Goal: Task Accomplishment & Management: Manage account settings

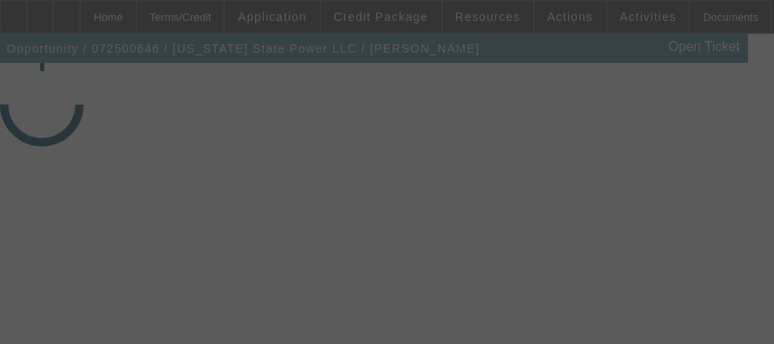
select select "4"
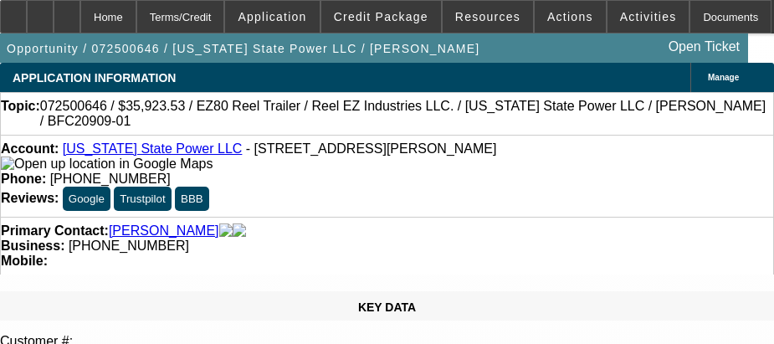
select select "0"
select select "0.1"
select select "4"
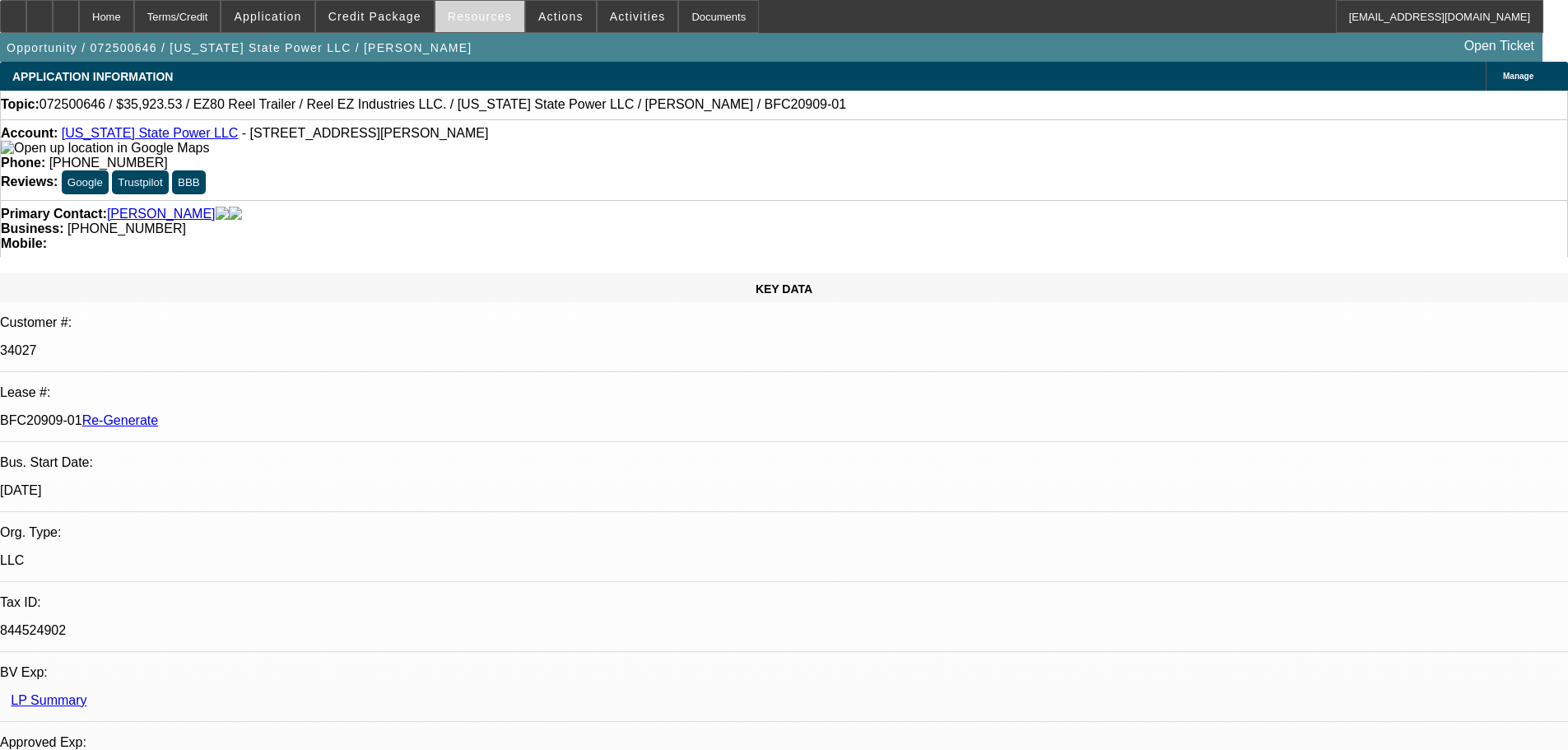
click at [473, 11] on span "Resources" at bounding box center [479, 16] width 64 height 13
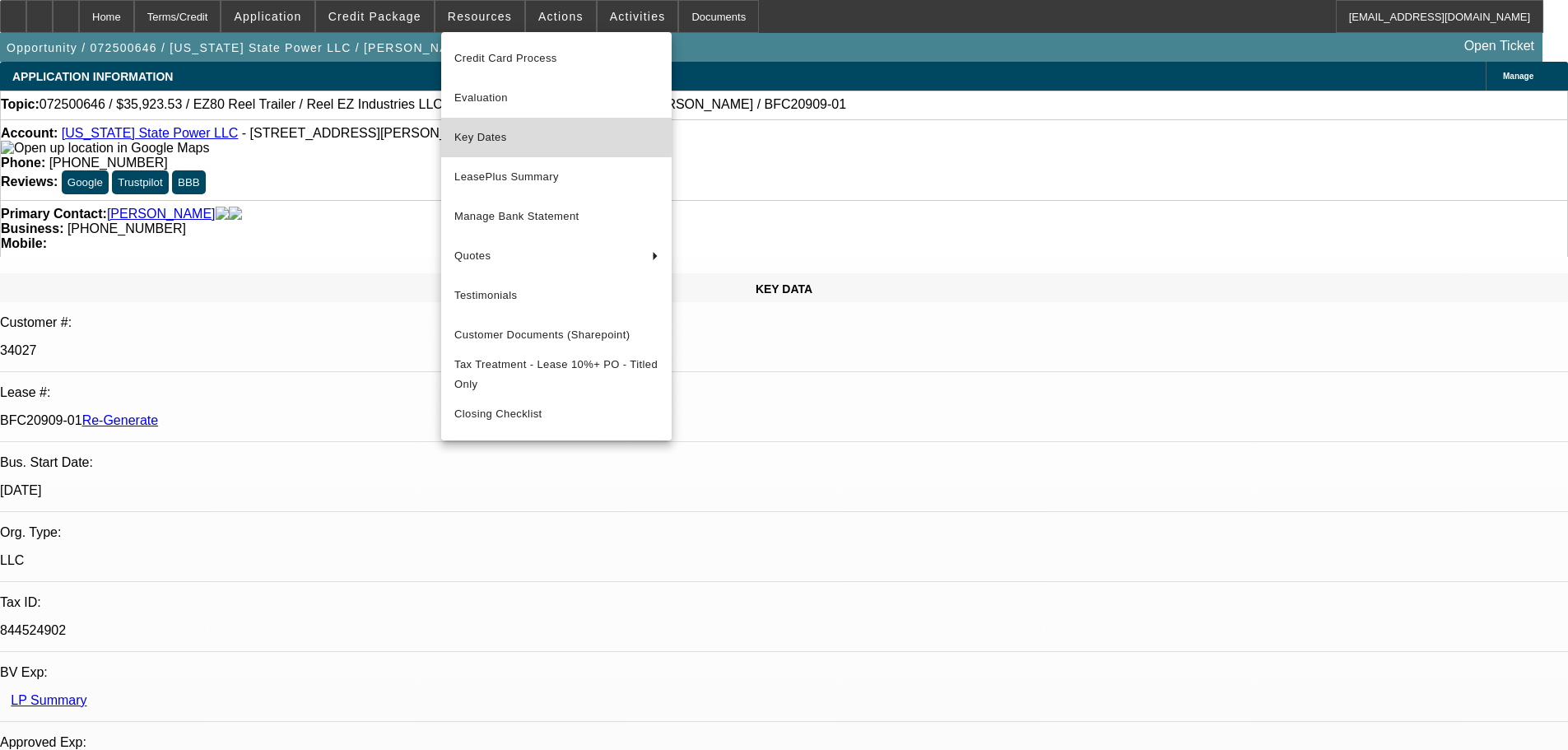
click at [480, 130] on span "Key Dates" at bounding box center [556, 138] width 204 height 20
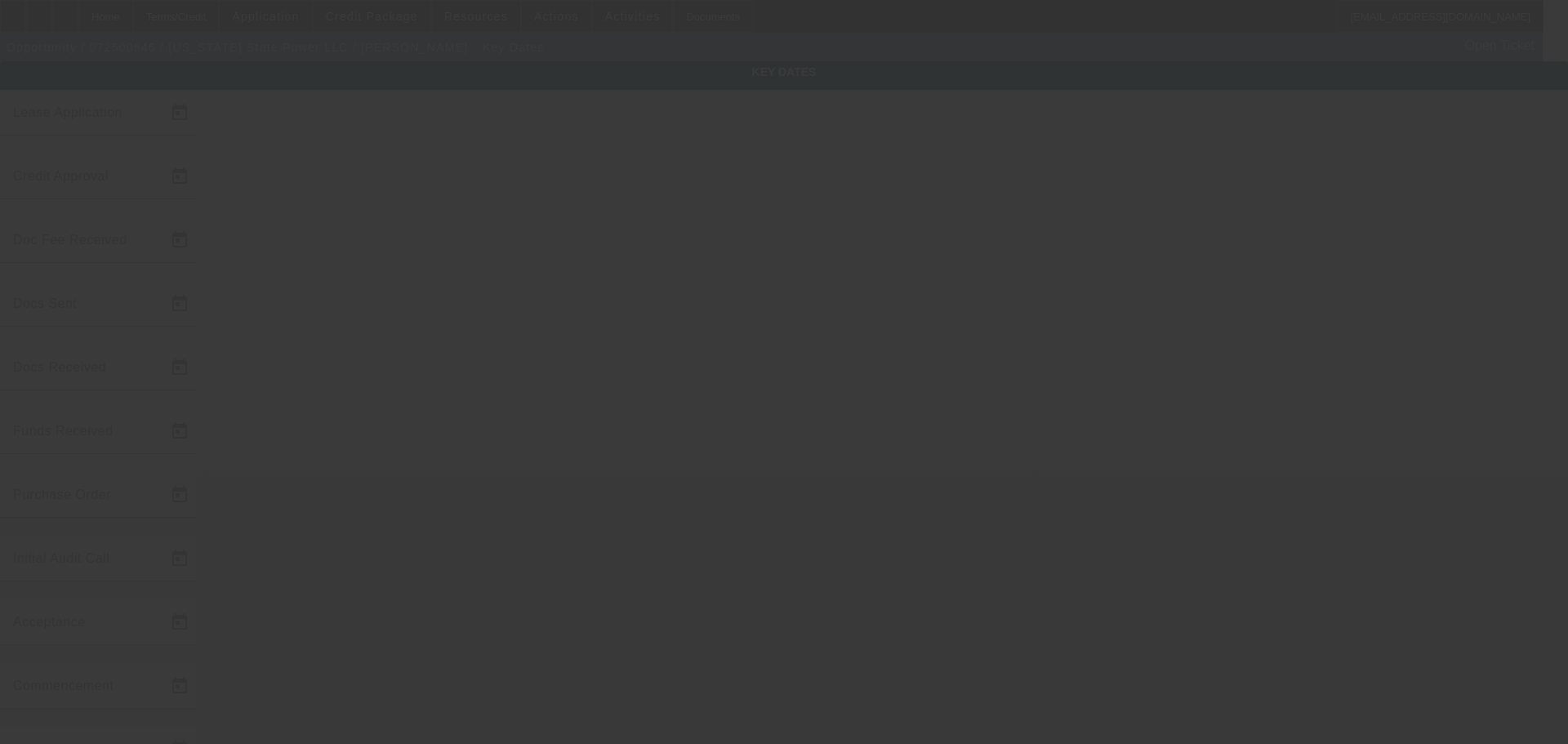
type input "7/28/2025"
type input "7/29/2025"
type input "8/1/2025"
type input "8/8/2025"
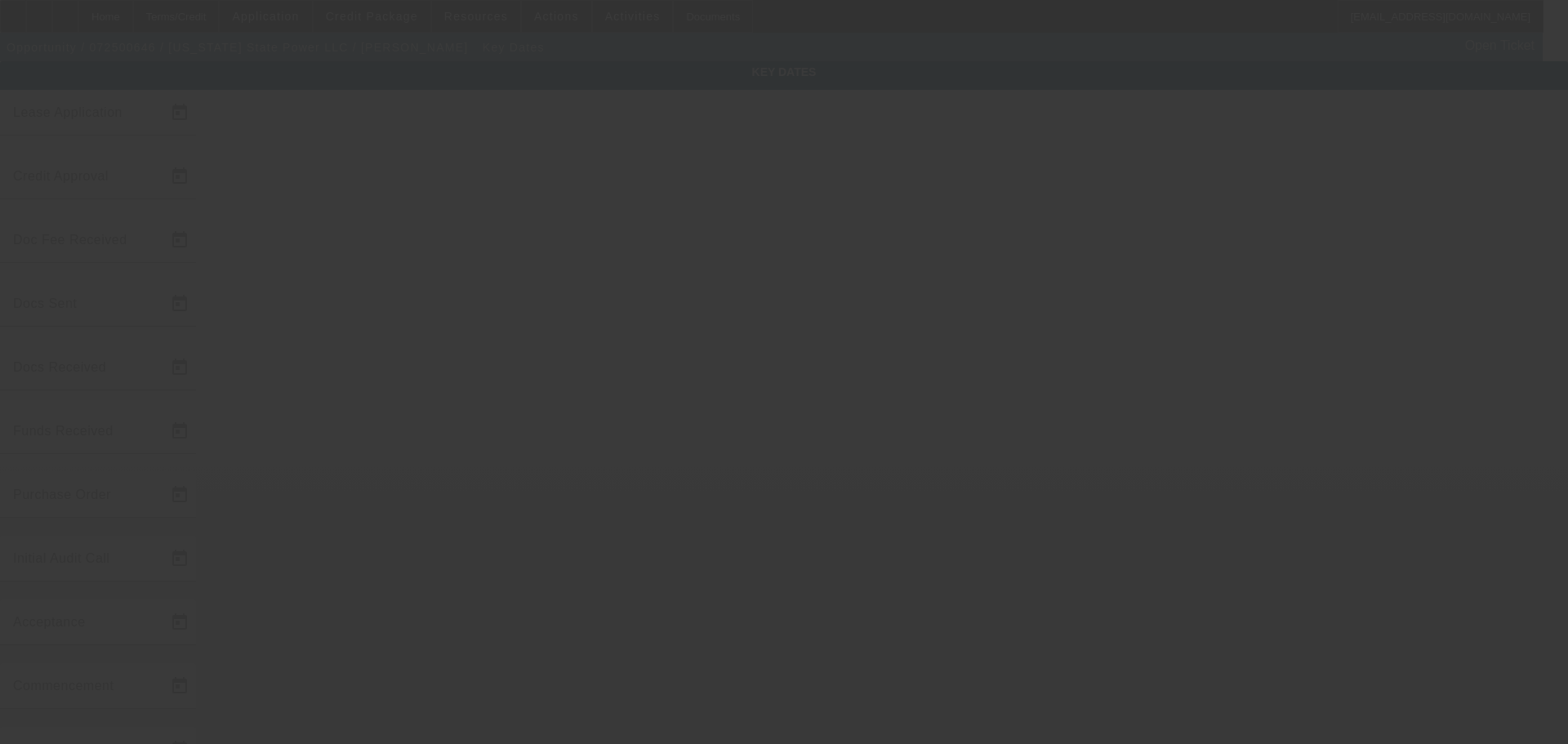
type input "8/14/2025"
type input "8/15/2025"
type input "9/1/2025"
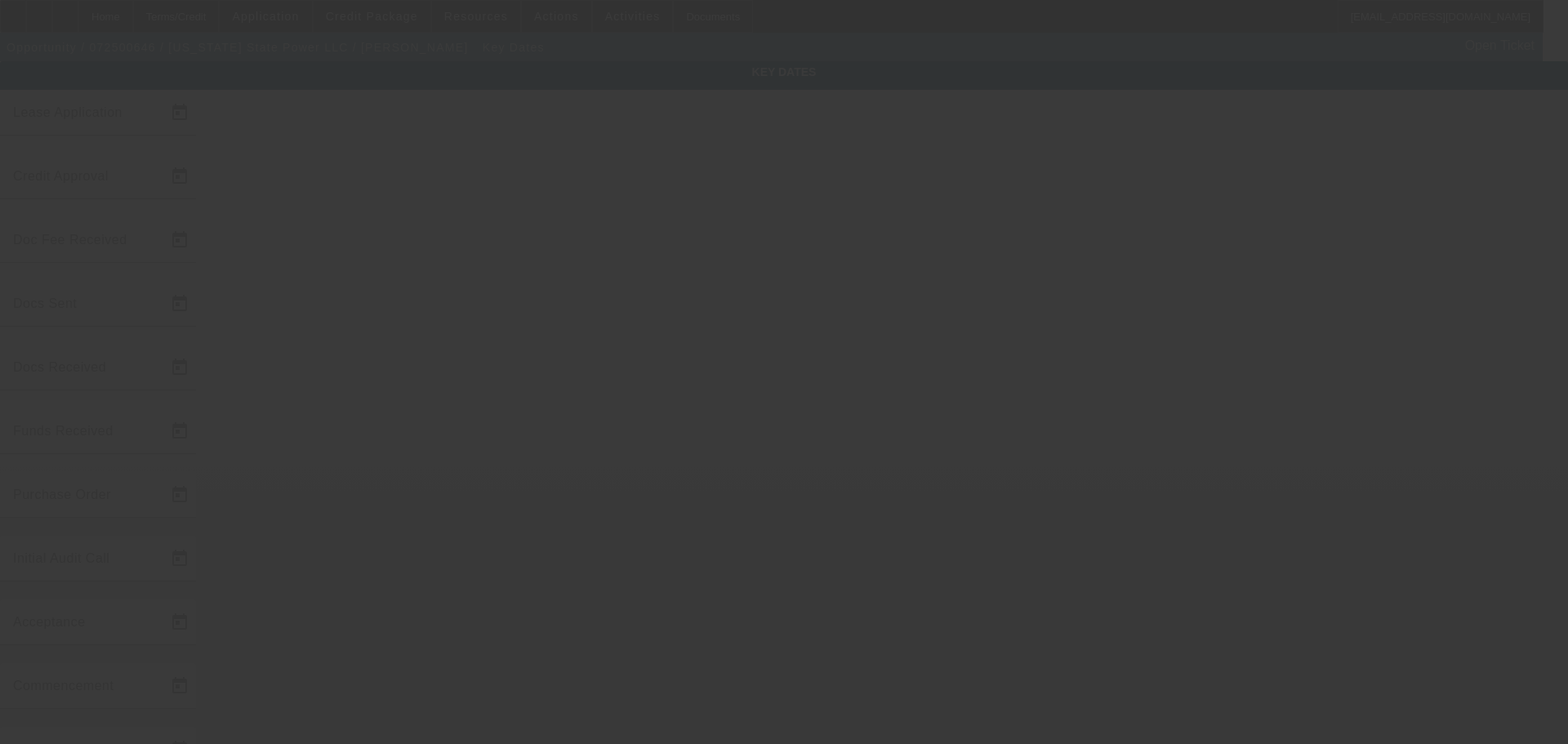
type input "10/1/2025"
type input "9/15/2025"
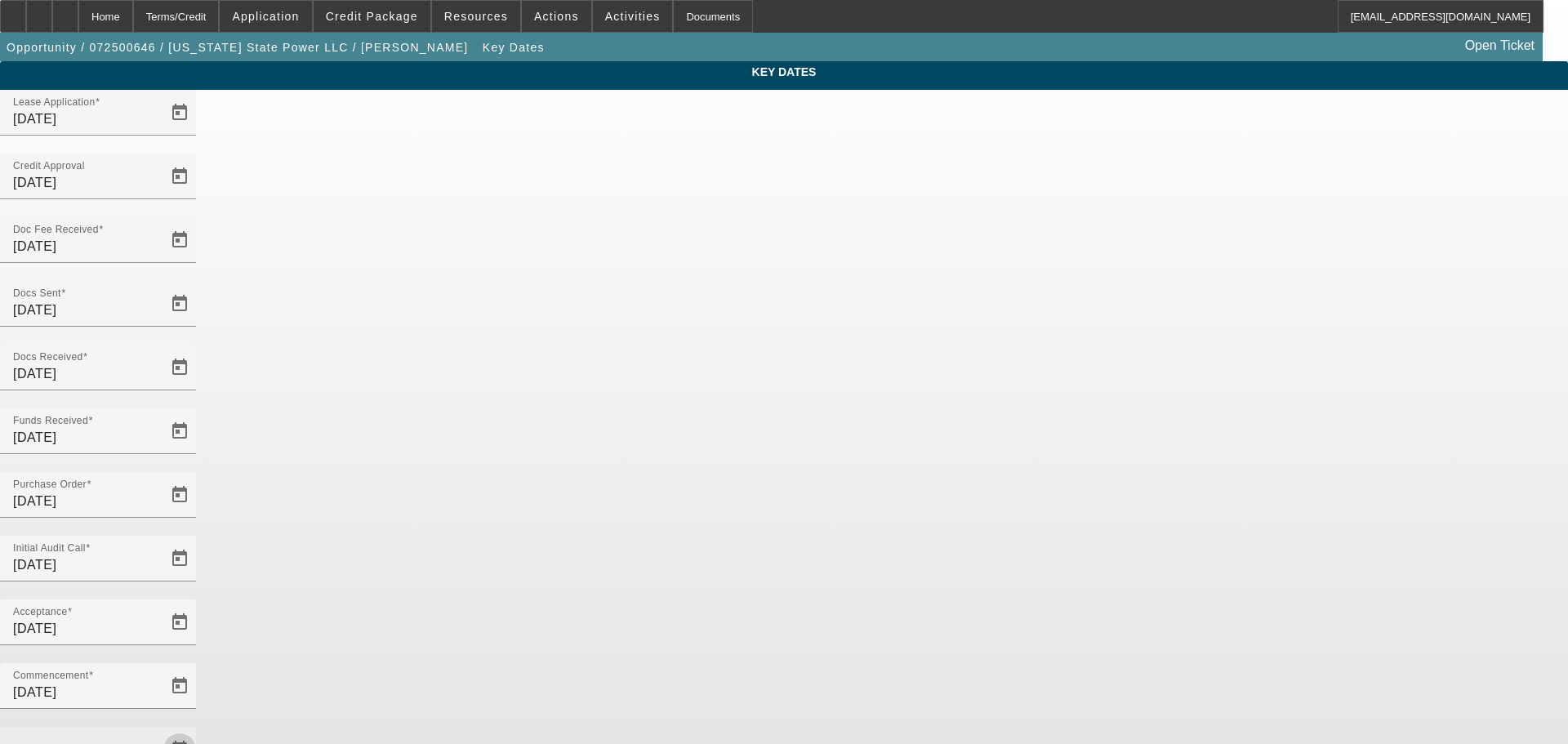
click at [199, 729] on span "Open calendar" at bounding box center [180, 749] width 39 height 39
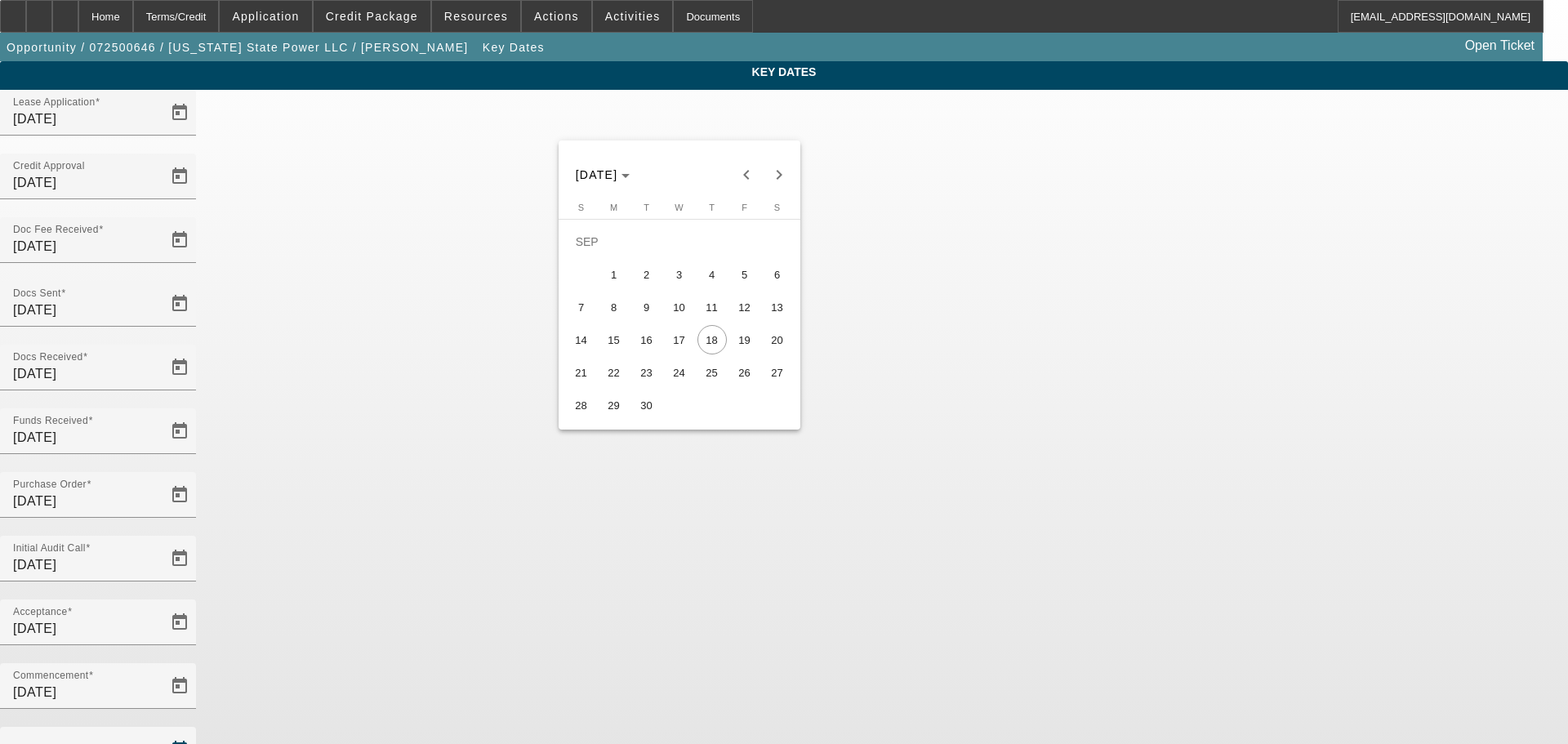
click at [640, 341] on span "16" at bounding box center [647, 339] width 29 height 29
type input "9/16/2025"
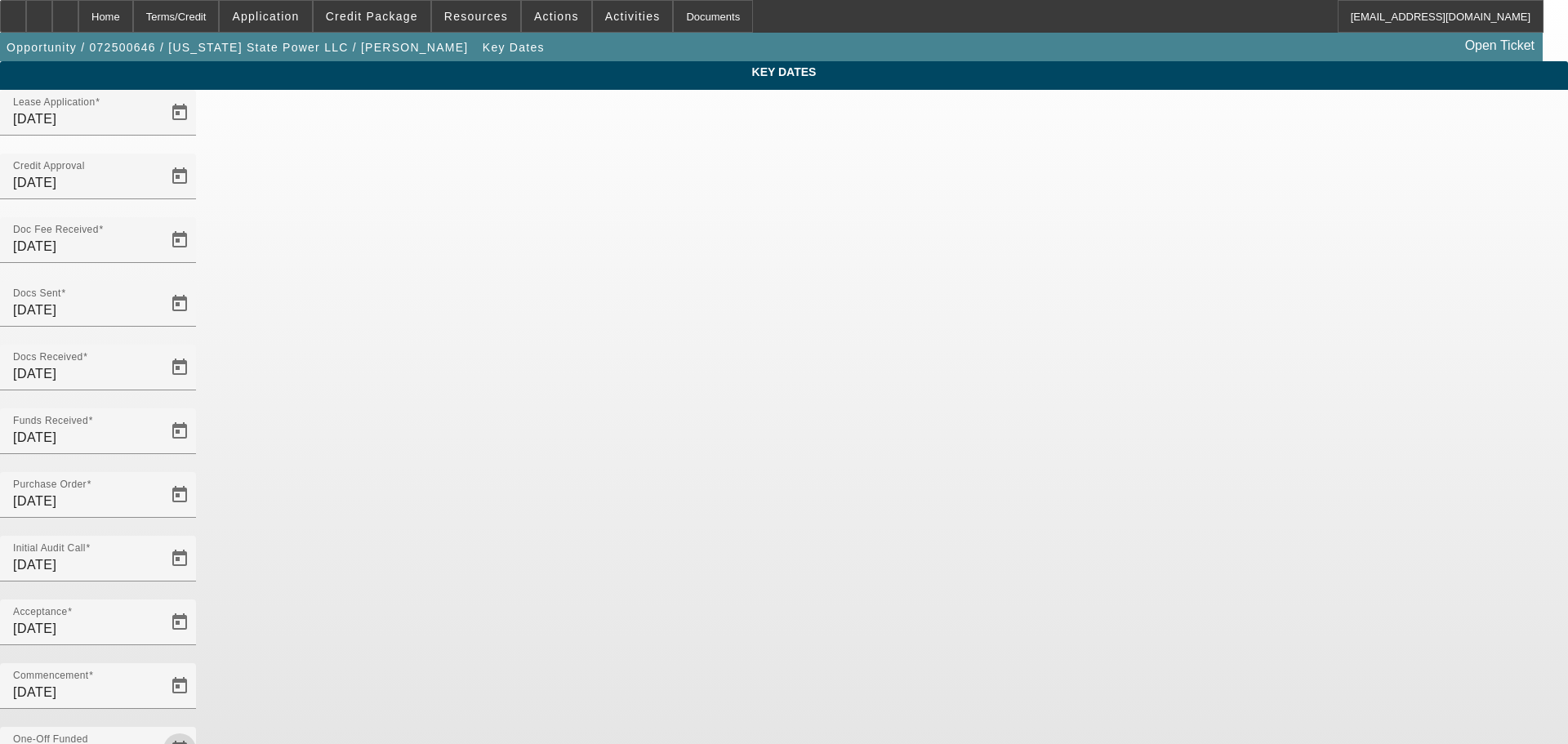
drag, startPoint x: 1103, startPoint y: 586, endPoint x: 1038, endPoint y: 587, distance: 65.0
click at [1081, 587] on div "Key Dates Lease Application 7/28/2025 Credit Approval 7/29/2025 Doc Fee Receive…" at bounding box center [784, 538] width 1568 height 954
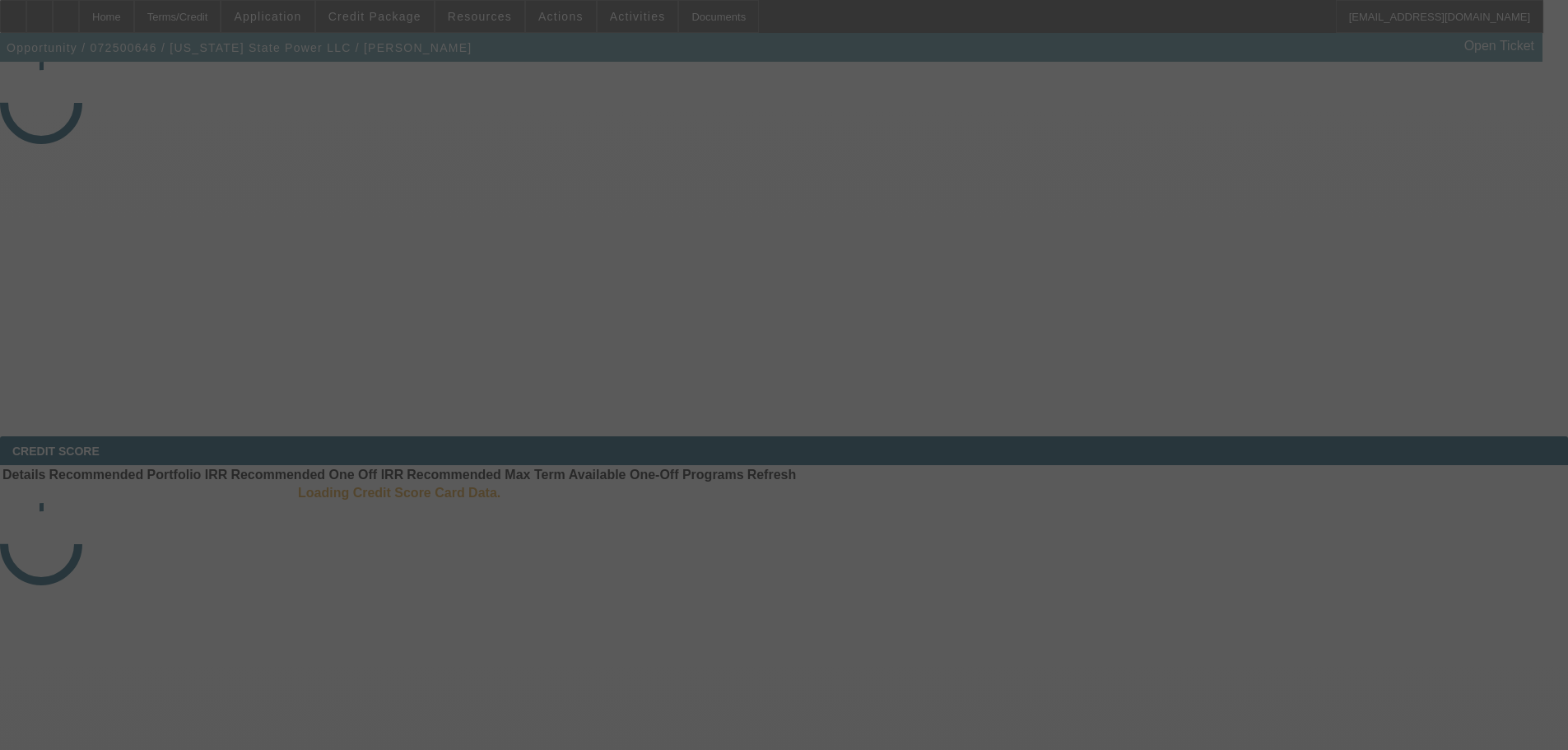
select select "4"
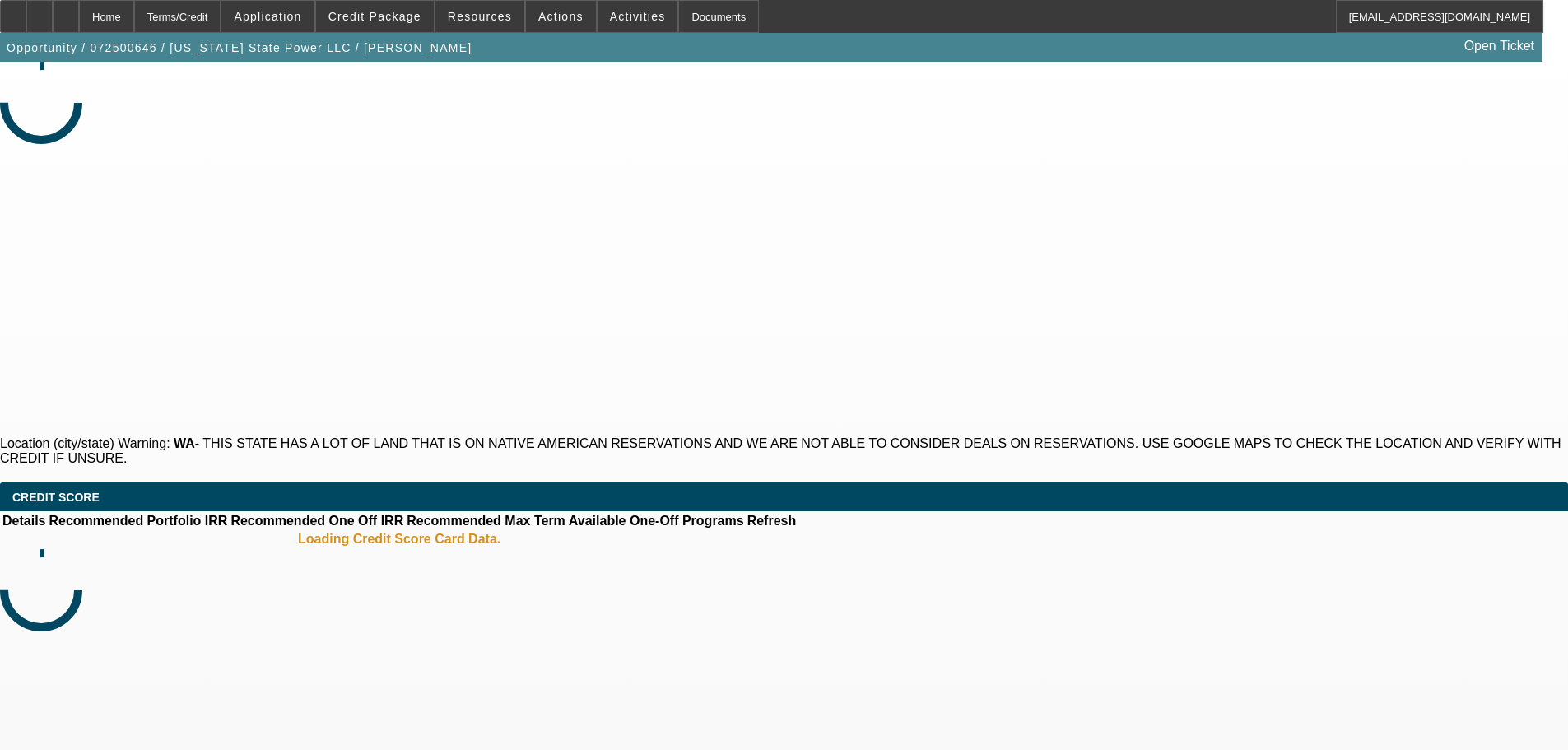
select select "0"
select select "0.1"
select select "4"
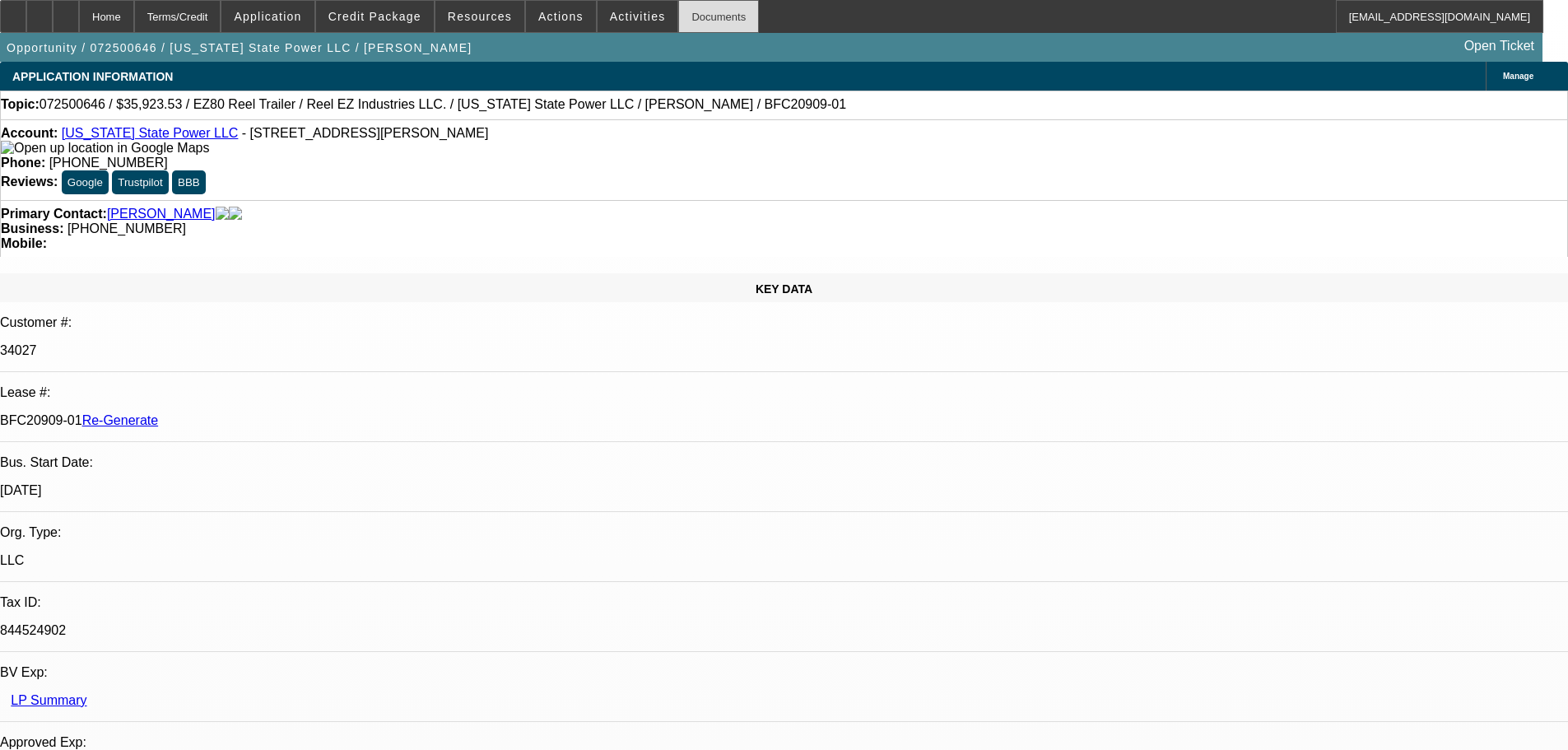
click at [678, 12] on div "Documents" at bounding box center [719, 16] width 81 height 32
click at [561, 22] on span "Actions" at bounding box center [560, 16] width 45 height 13
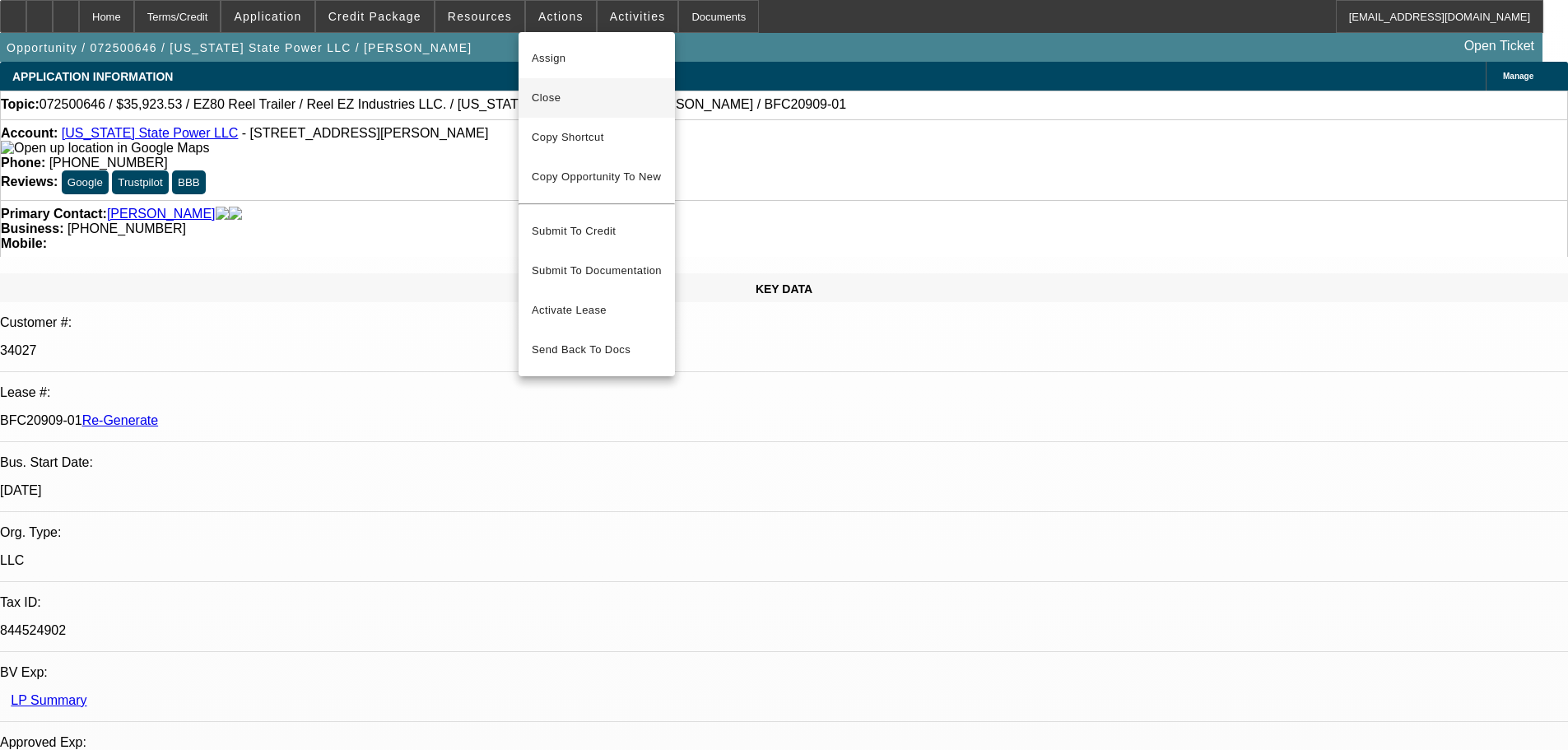
click at [563, 97] on span "Close" at bounding box center [597, 98] width 130 height 20
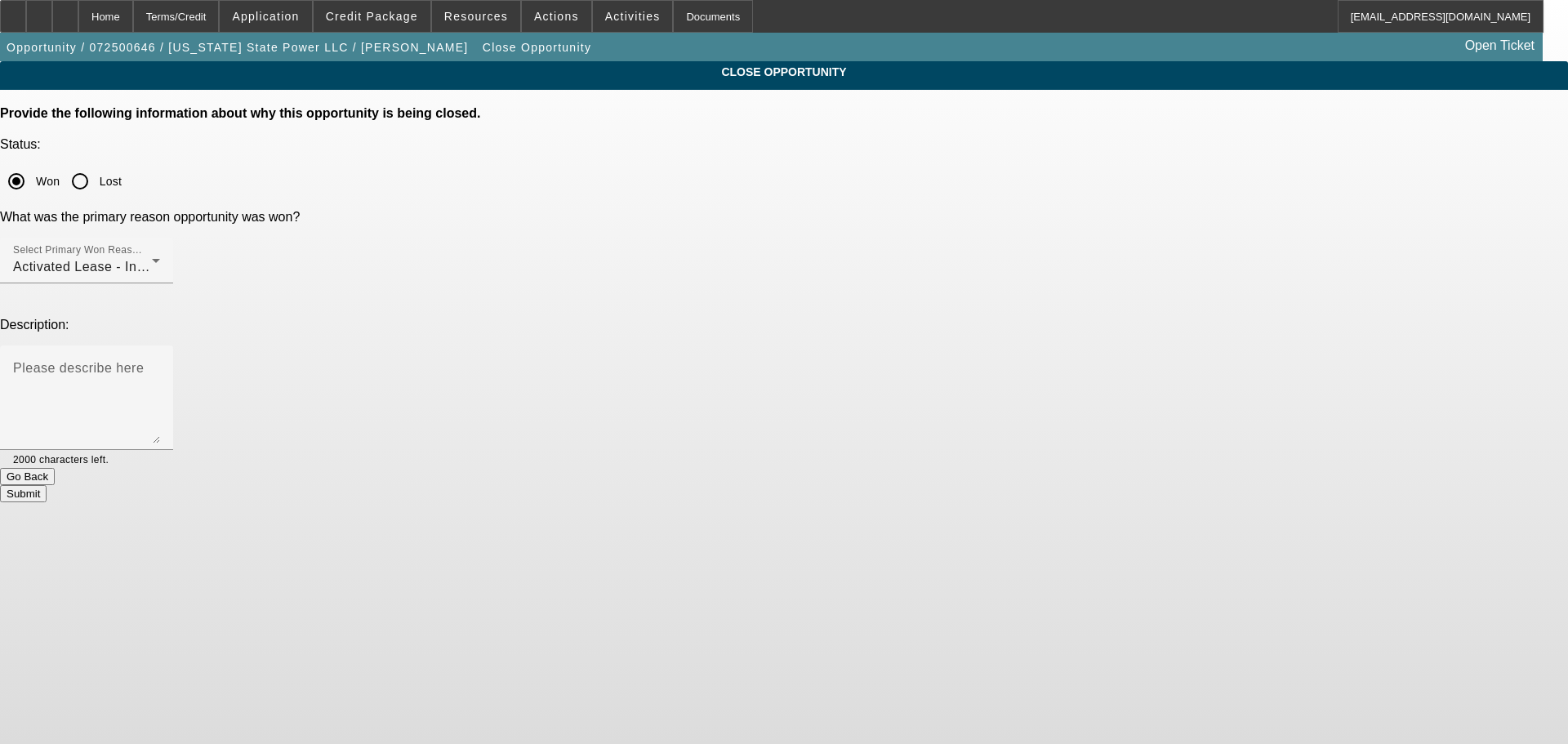
click at [945, 485] on div "Submit" at bounding box center [784, 493] width 1568 height 18
click at [950, 485] on div "Submit" at bounding box center [784, 493] width 1568 height 18
click at [47, 485] on button "Submit" at bounding box center [23, 493] width 47 height 18
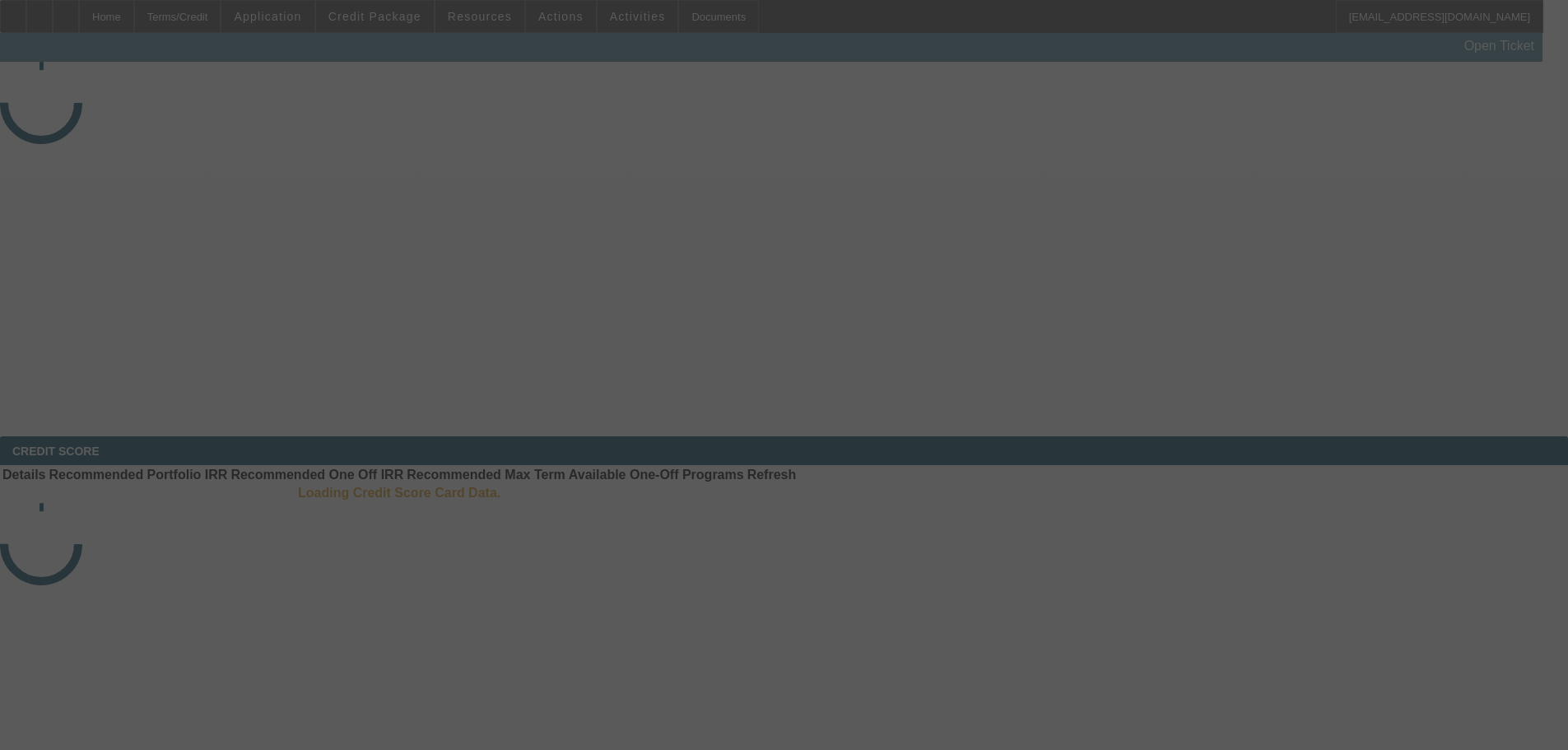
select select "4"
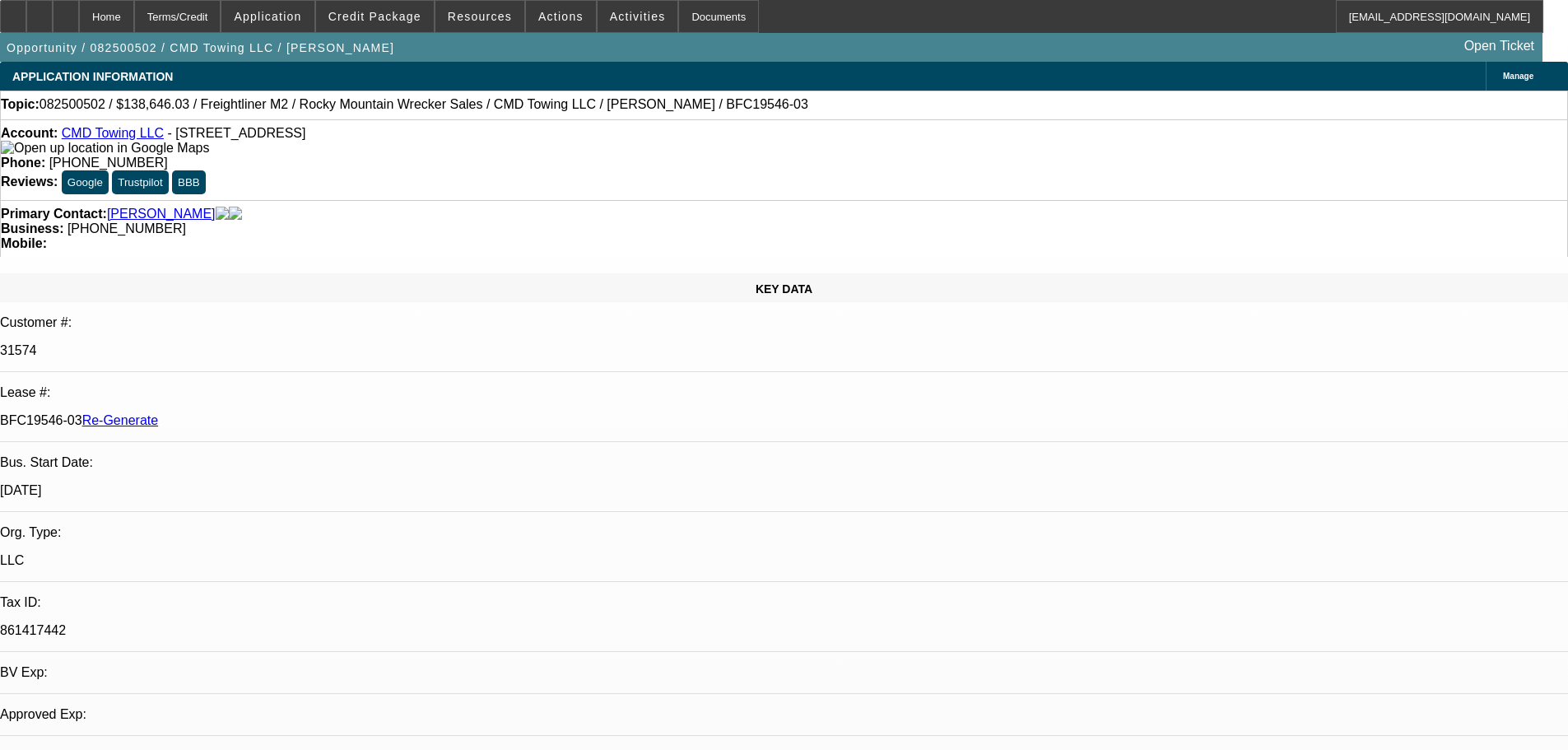
select select "0"
select select "6"
click at [610, 13] on span "Activities" at bounding box center [637, 16] width 56 height 13
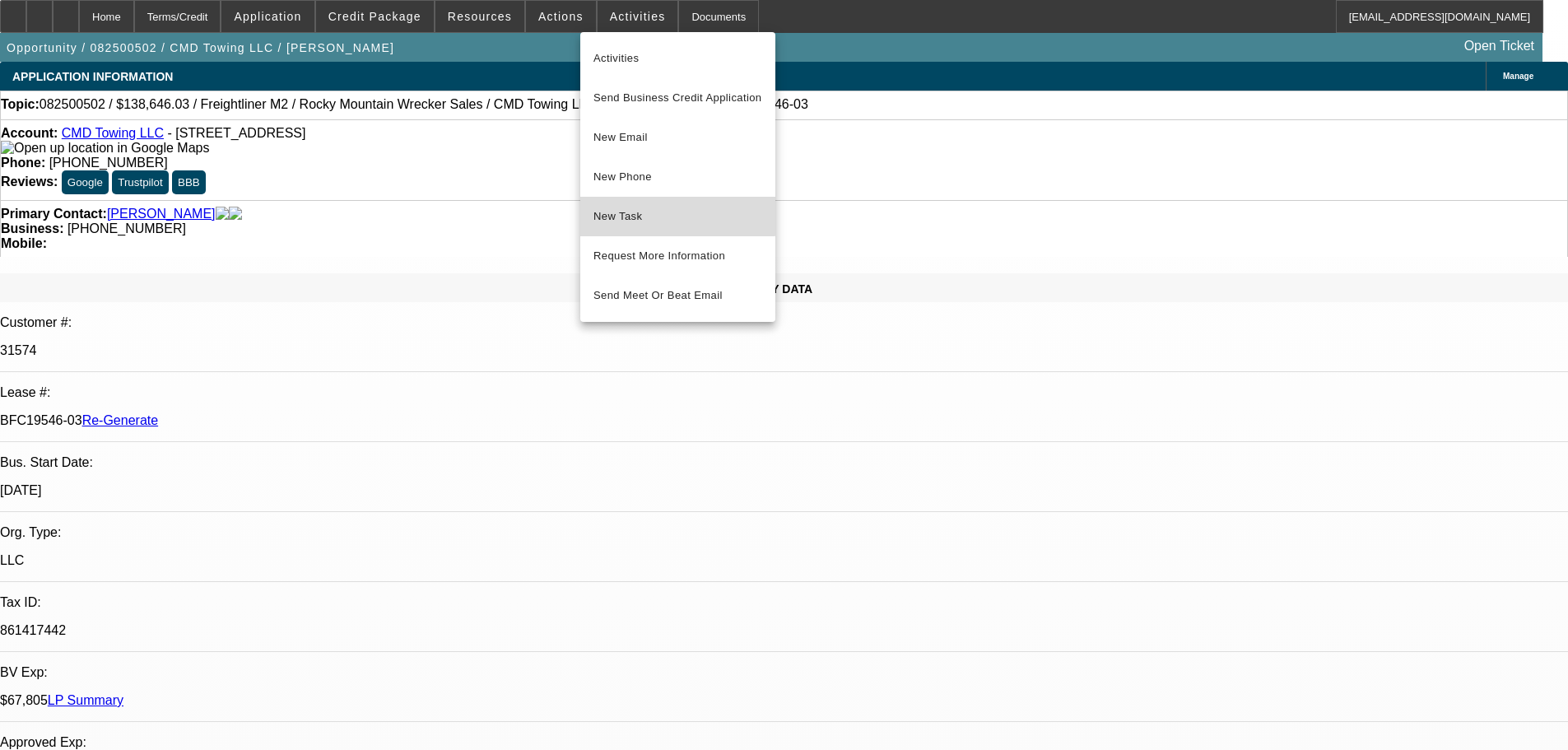
click at [652, 209] on span "New Task" at bounding box center [677, 216] width 169 height 20
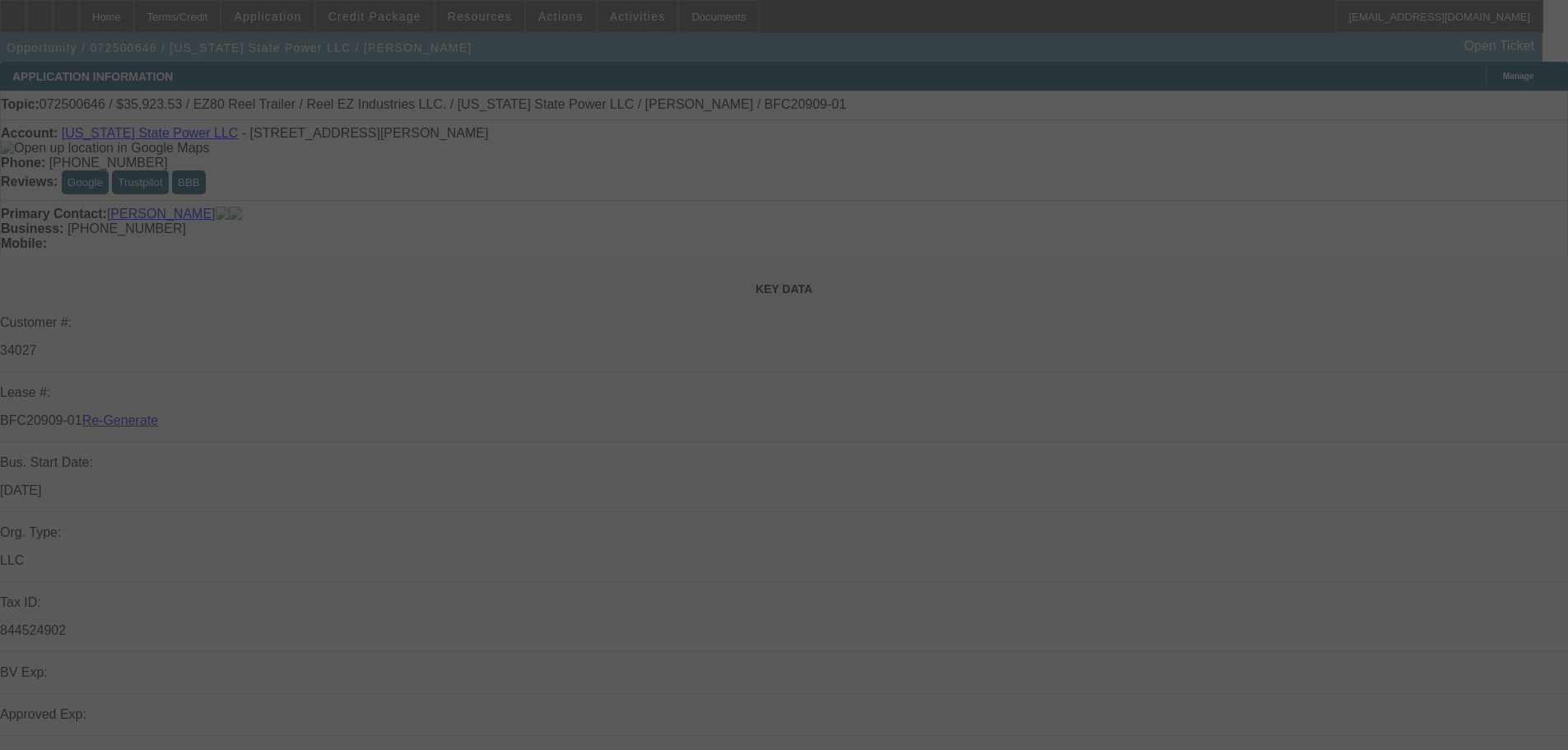
select select "4"
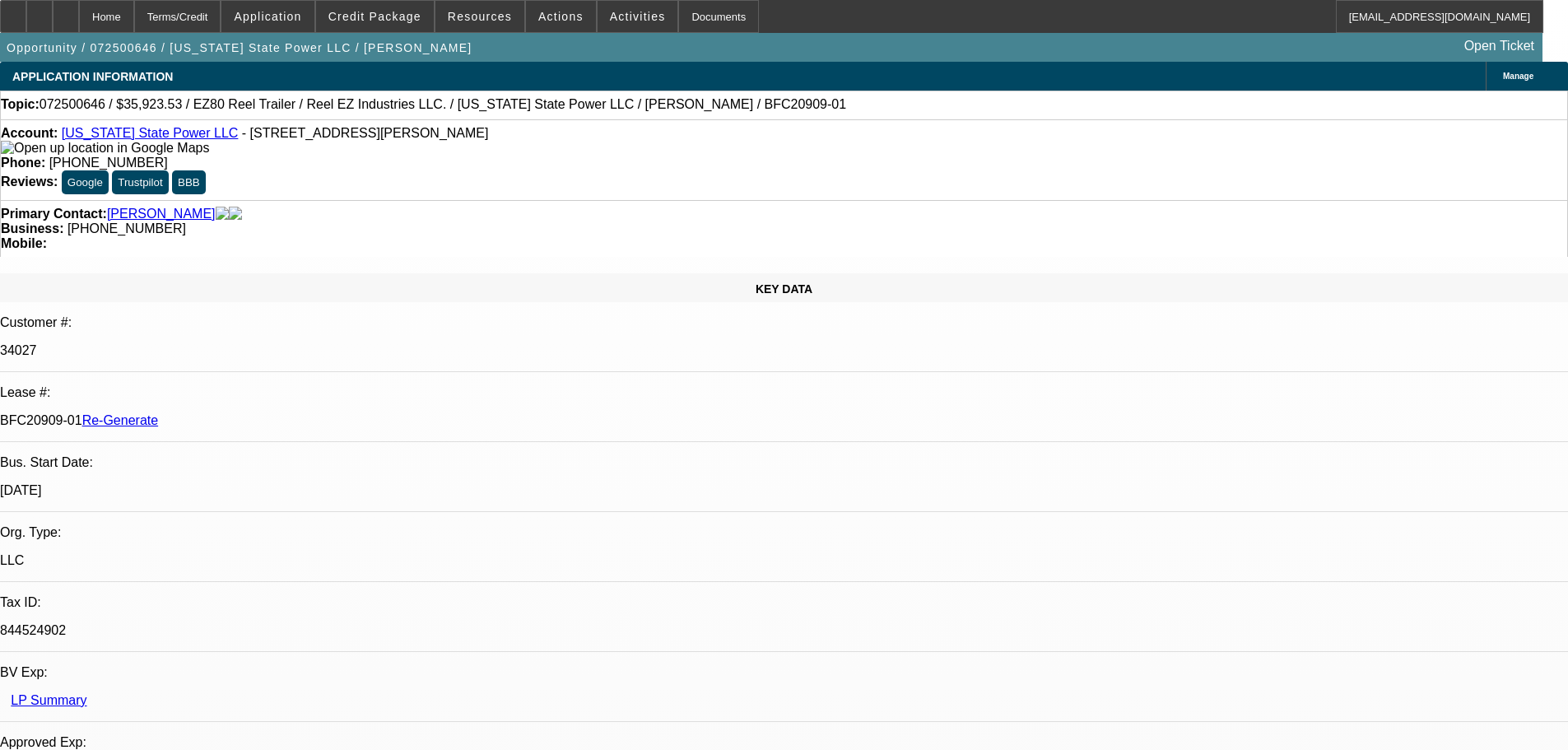
select select "0"
select select "0.1"
select select "4"
click at [597, 0] on div "Activities" at bounding box center [638, 16] width 83 height 32
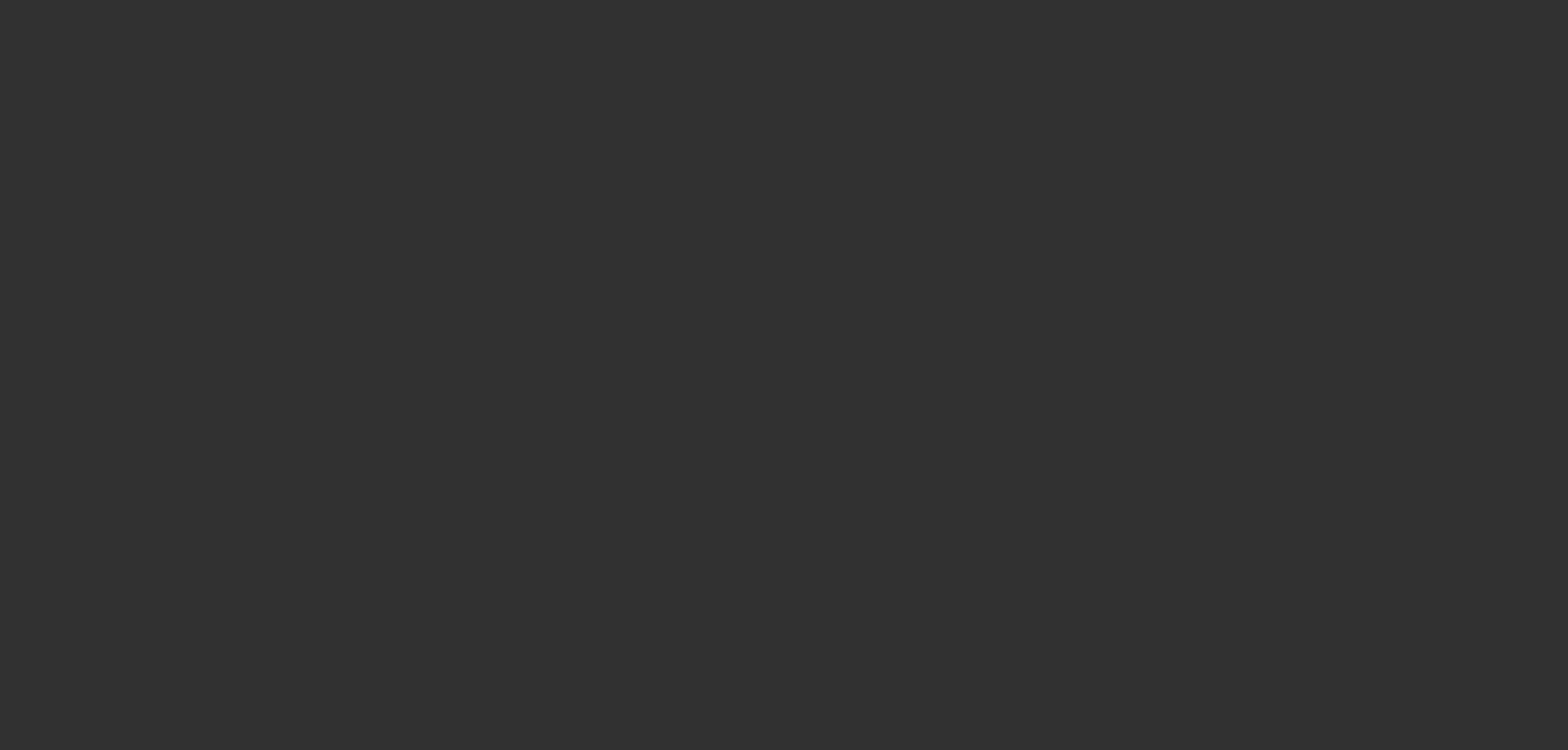
select select "4"
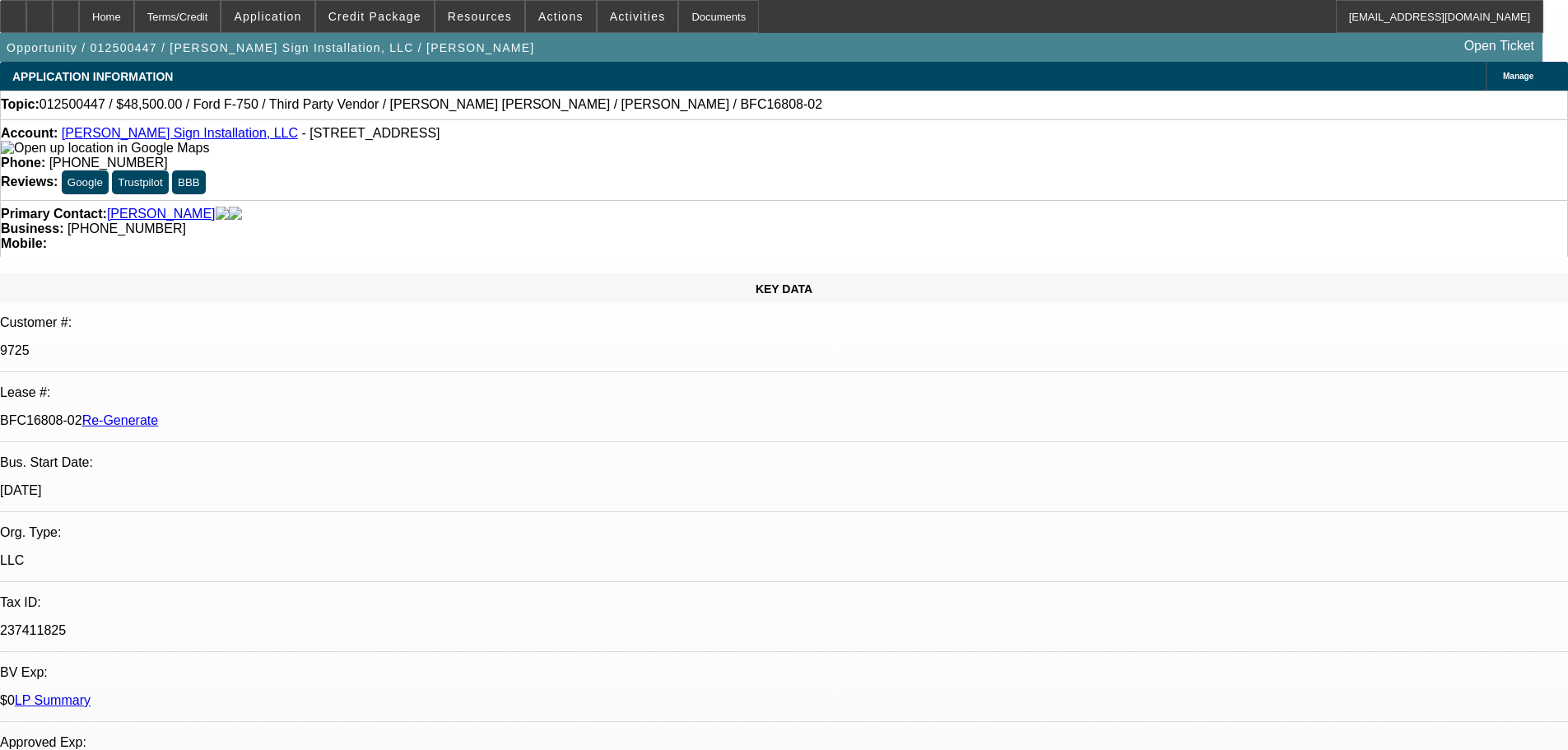
select select "0"
select select "6"
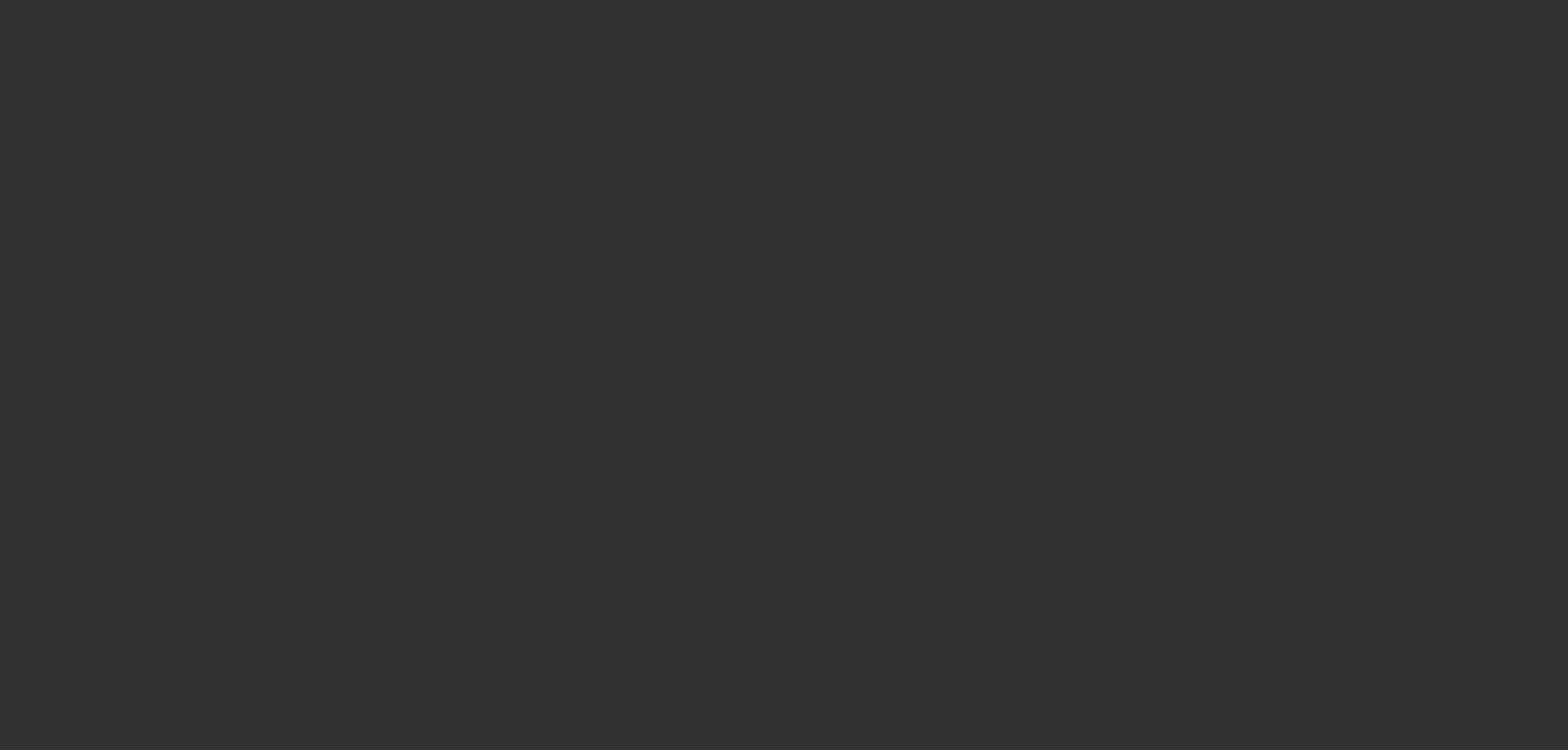
select select "4"
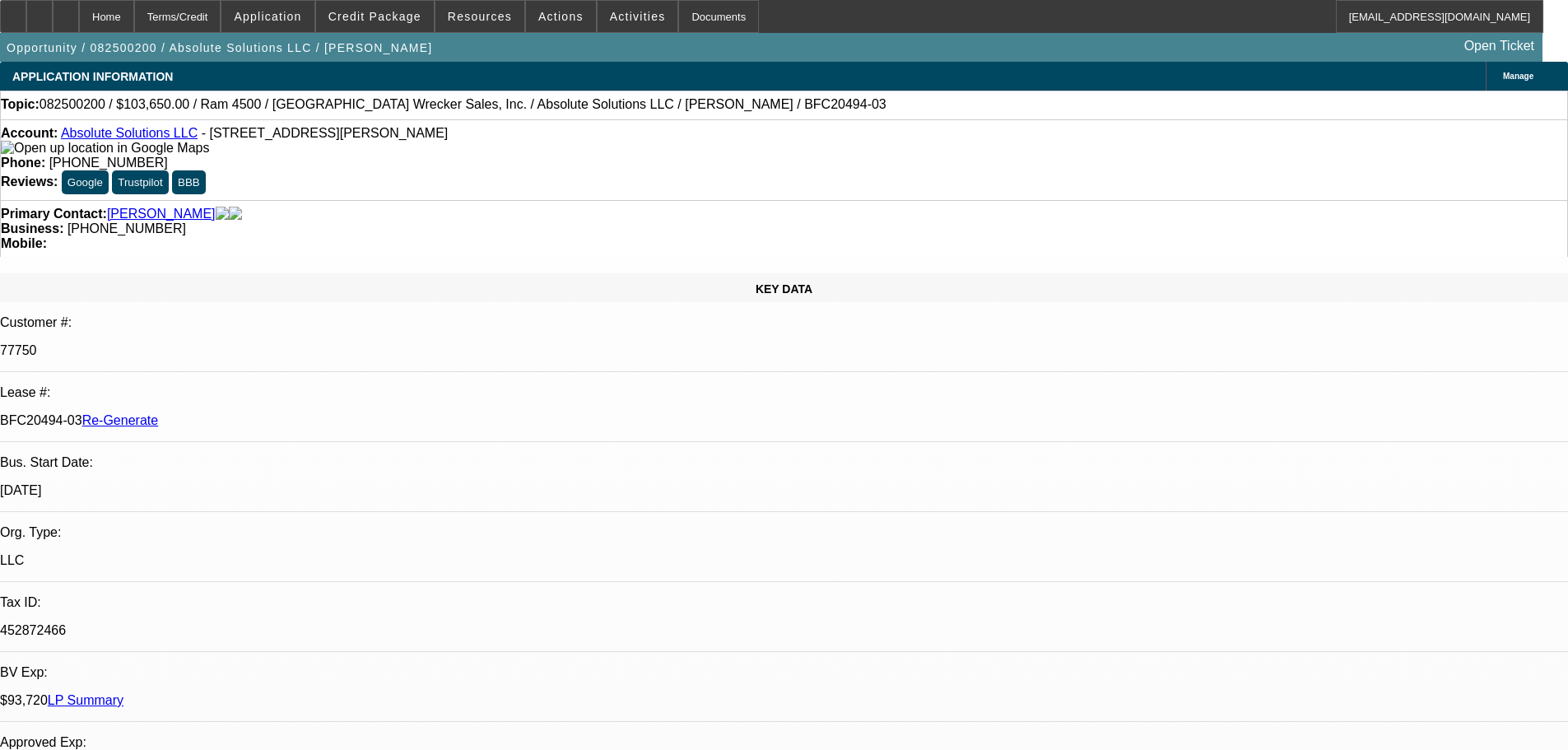
select select "0"
select select "5"
click at [492, 21] on span "Resources" at bounding box center [479, 16] width 64 height 13
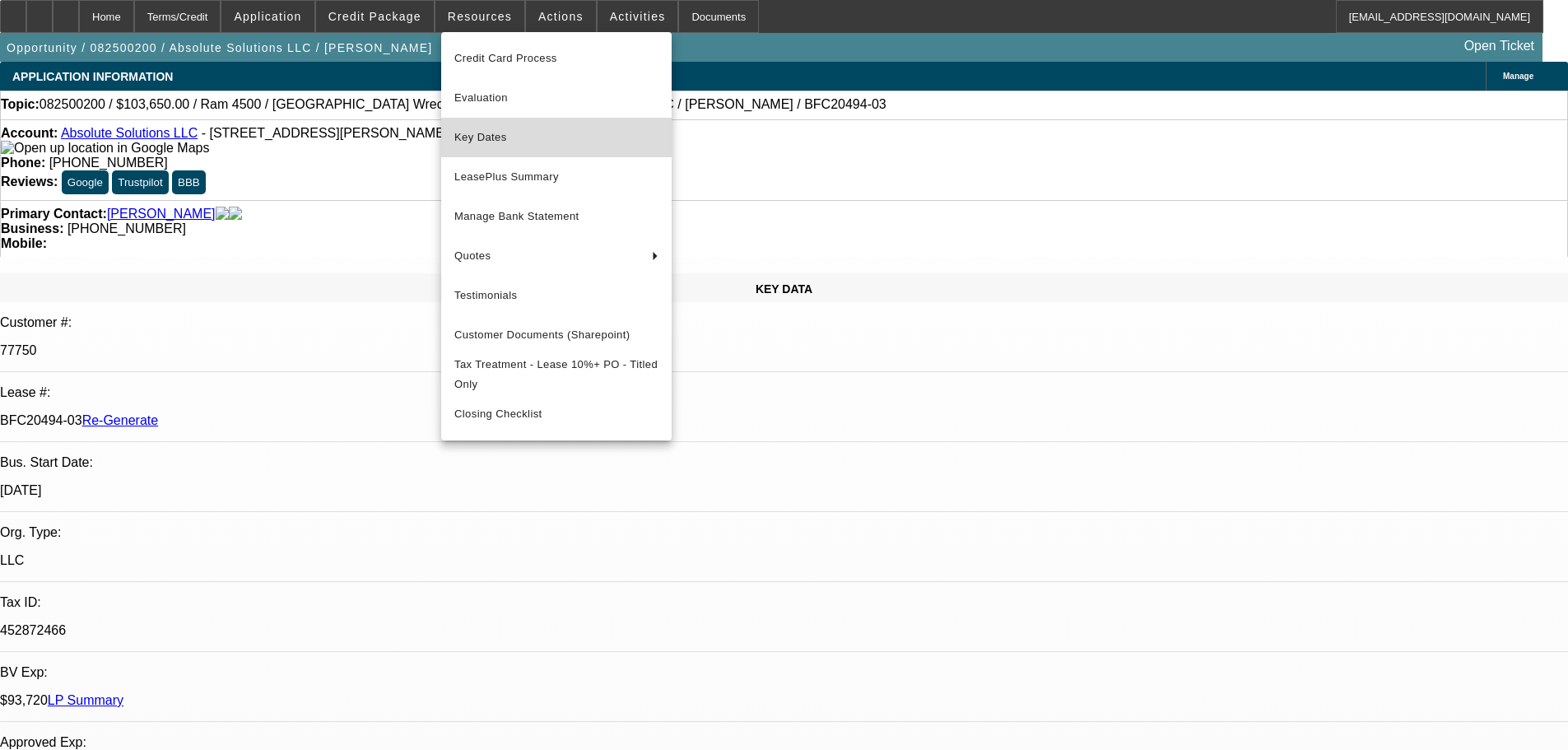
click at [517, 138] on span "Key Dates" at bounding box center [556, 138] width 204 height 20
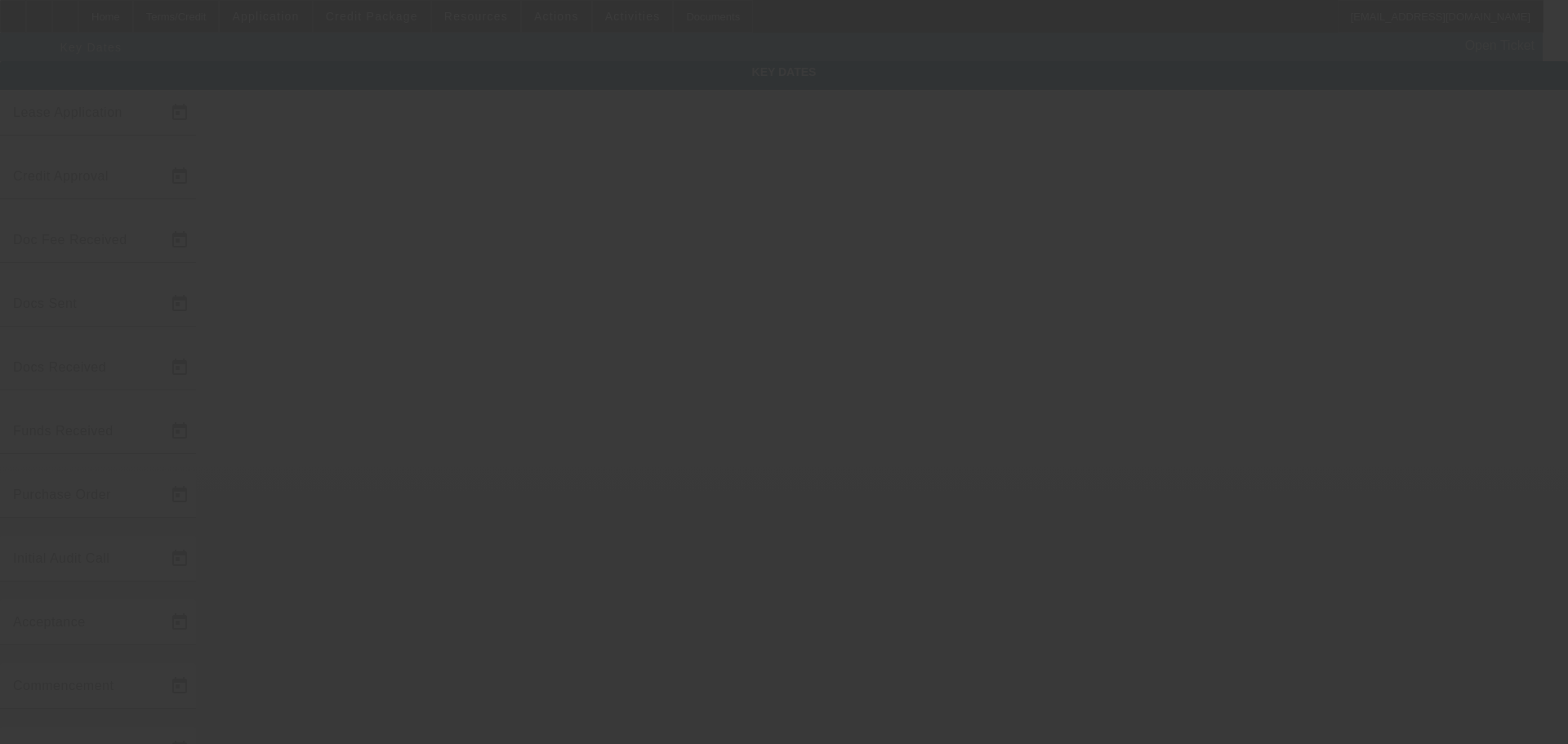
type input "8/8/2025"
type input "8/18/2025"
type input "8/21/2025"
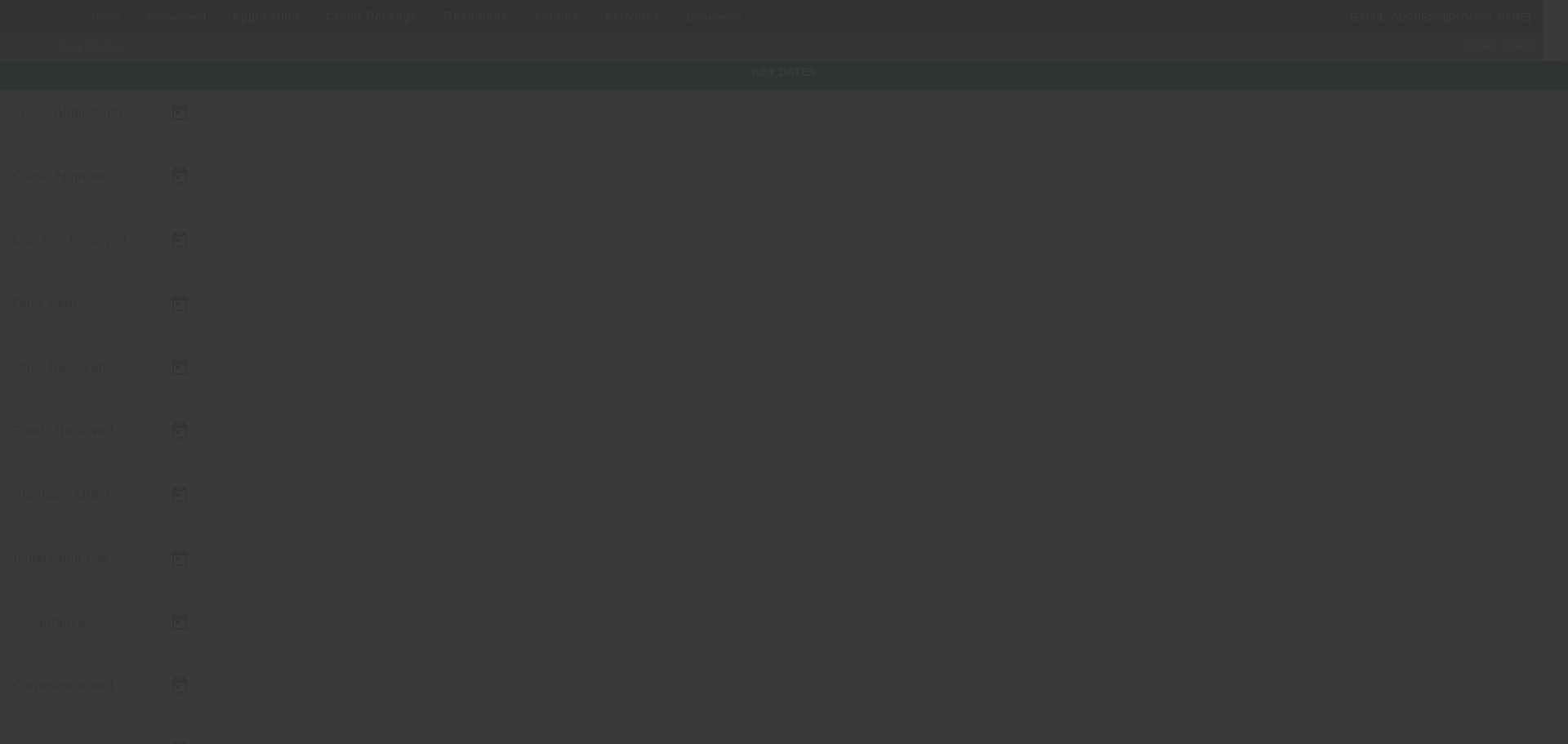
type input "8/26/2025"
type input "9/1/2025"
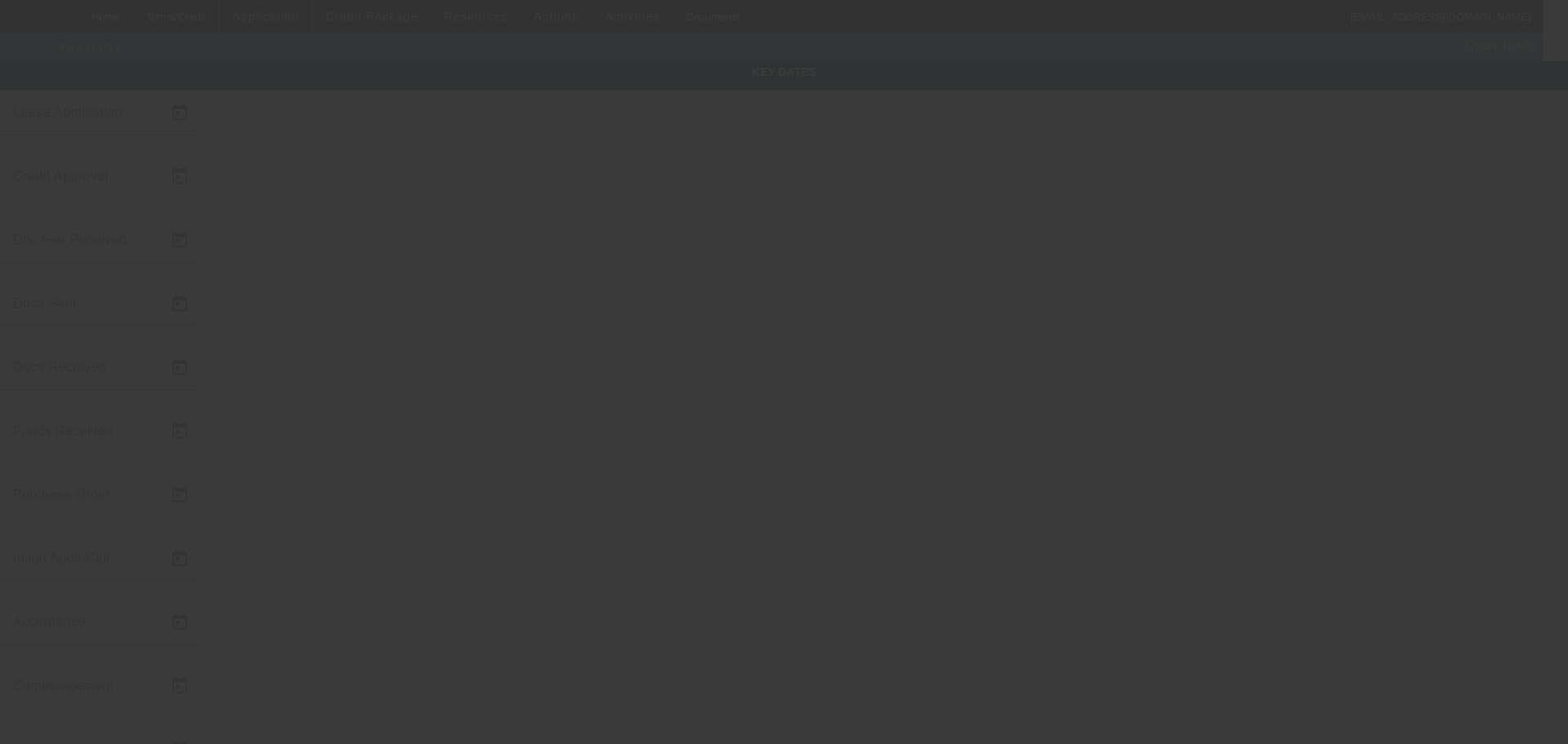
type input "10/1/2025"
type input "9/15/2025"
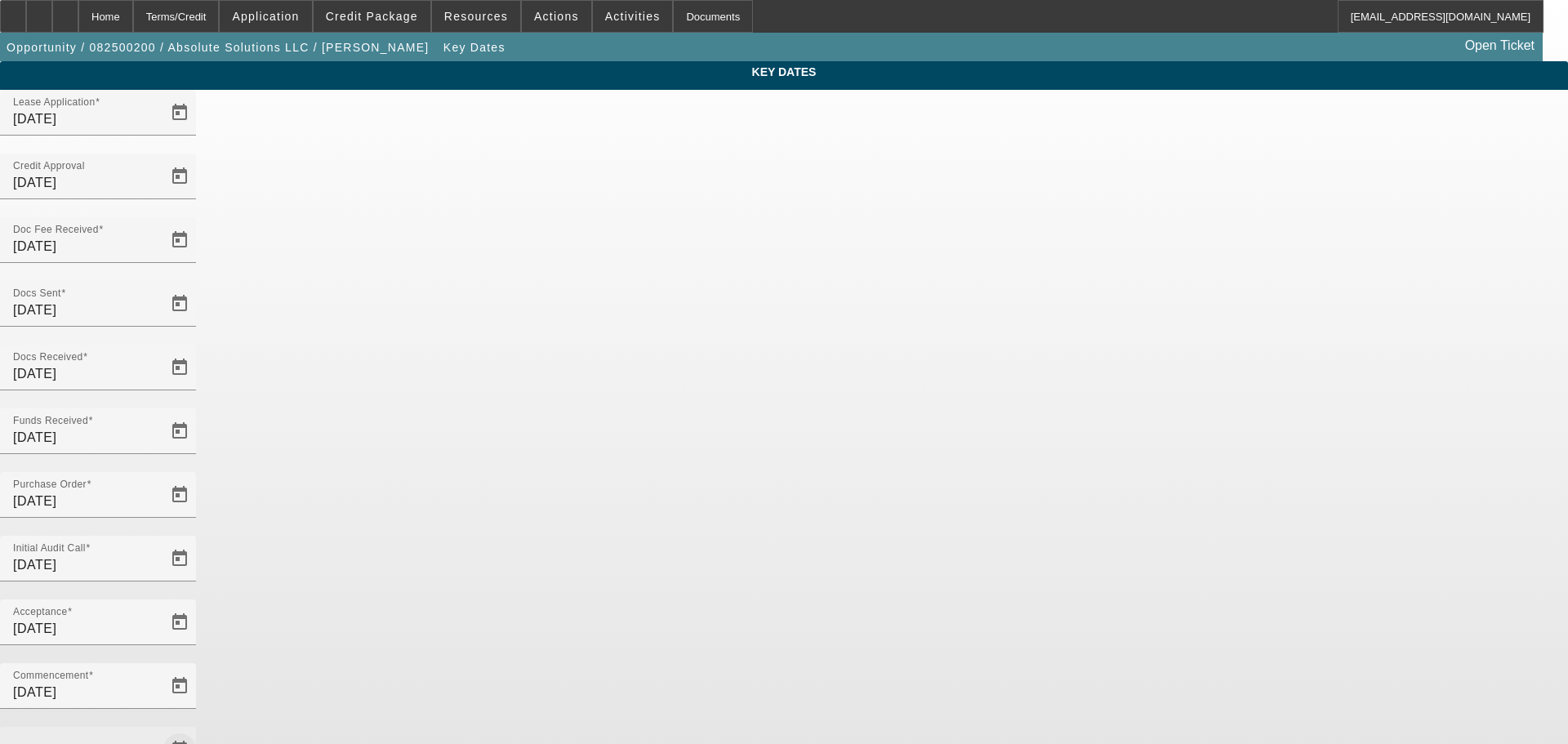
click at [199, 729] on span "Open calendar" at bounding box center [180, 749] width 39 height 39
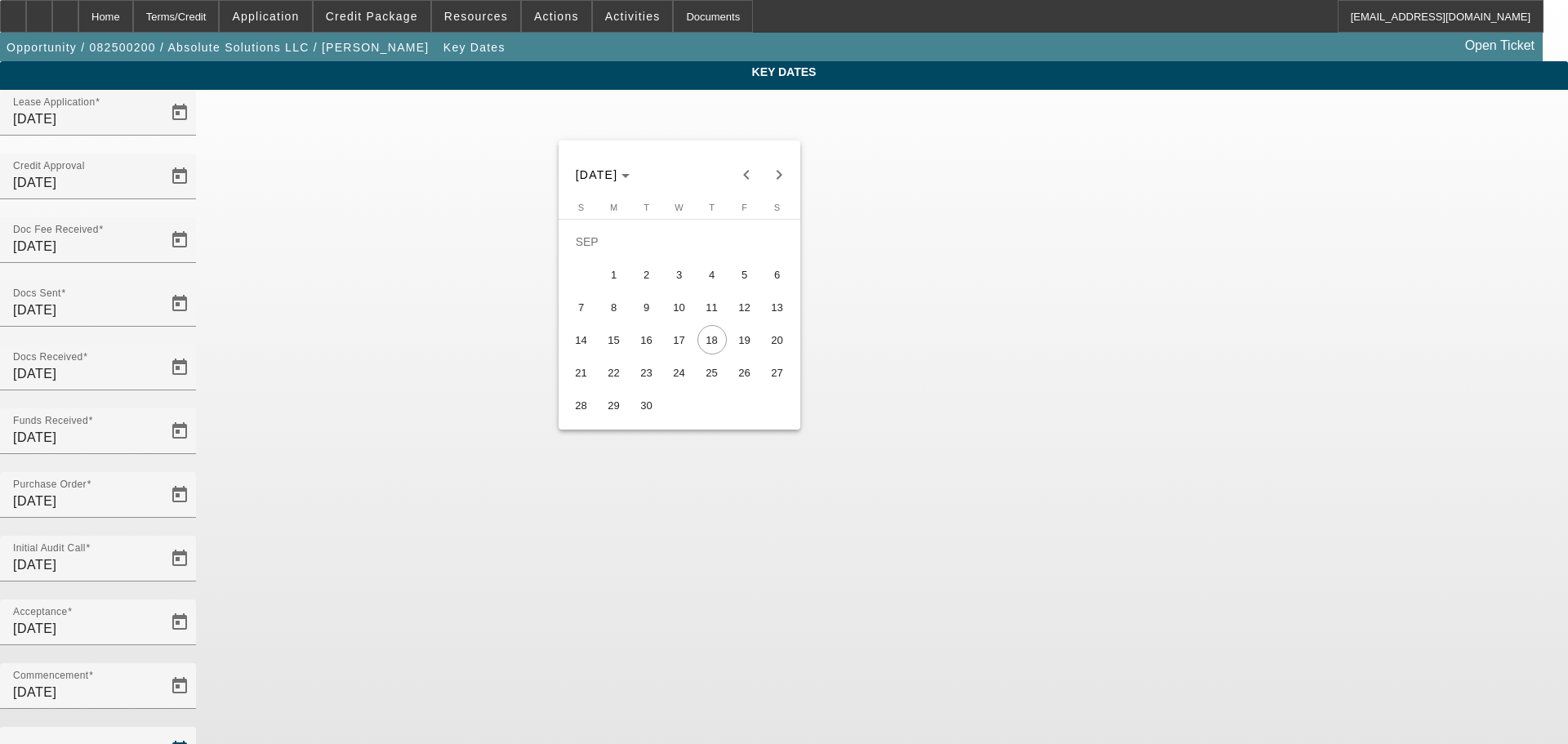
click at [650, 348] on span "16" at bounding box center [647, 339] width 29 height 29
type input "9/16/2025"
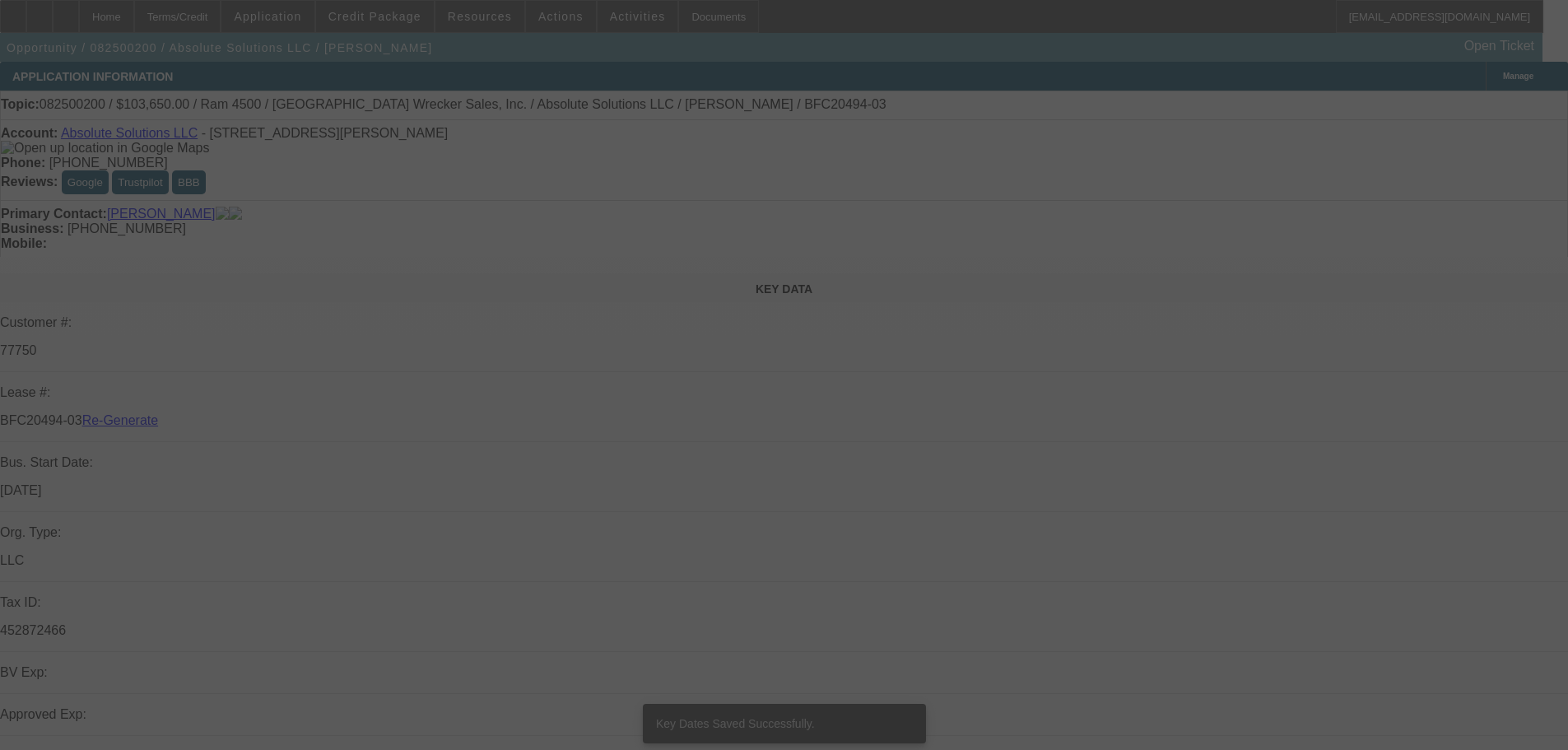
select select "4"
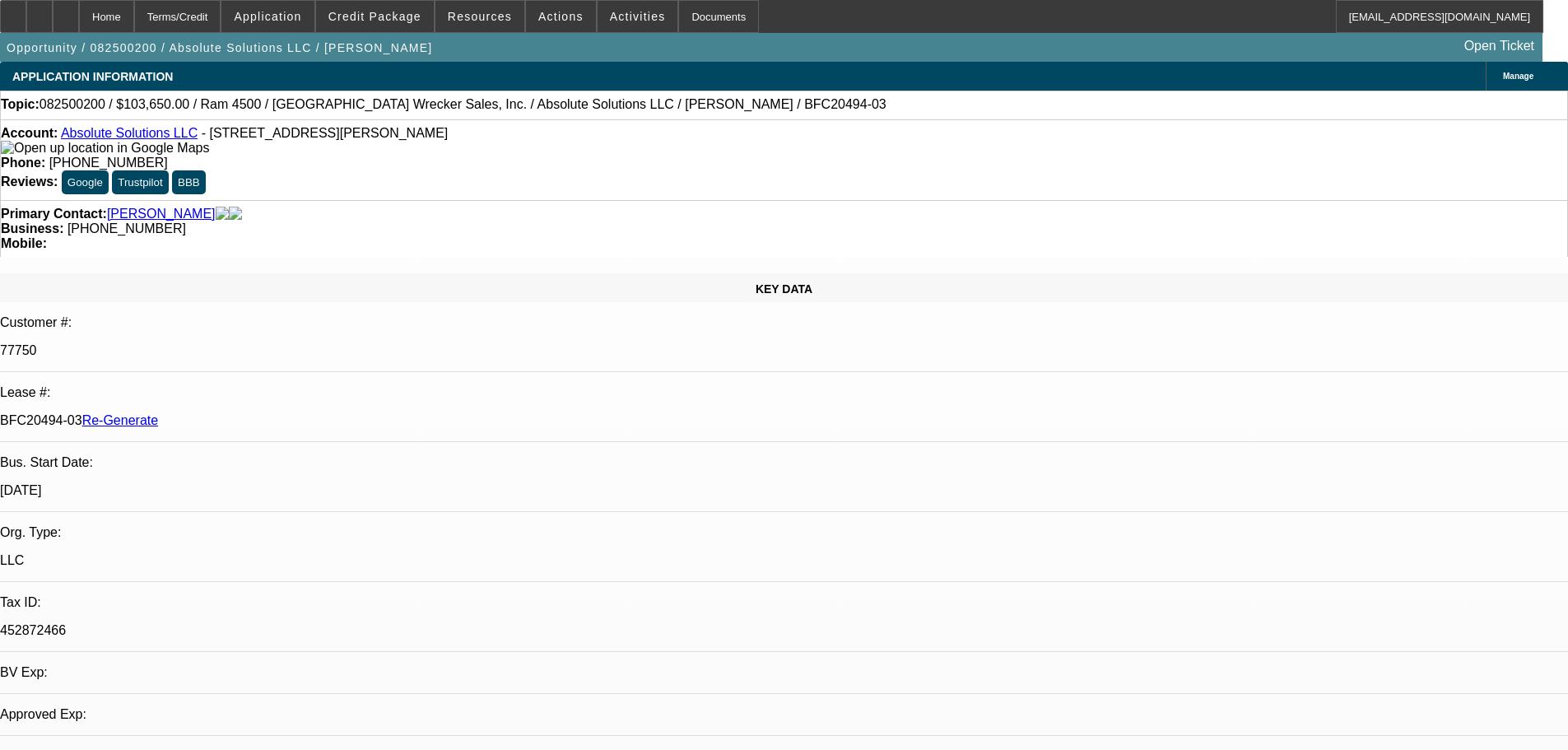
select select "0"
select select "5"
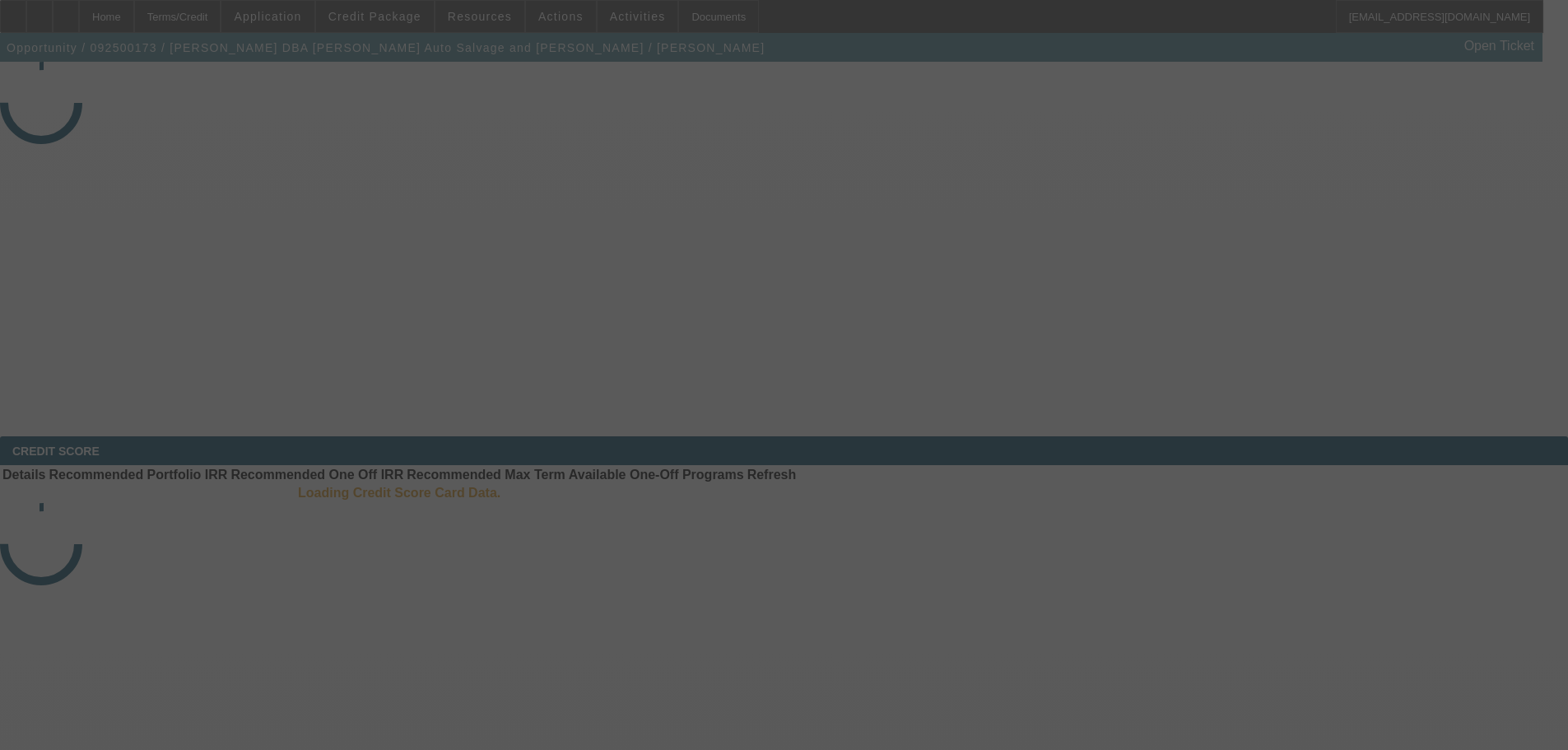
select select "3"
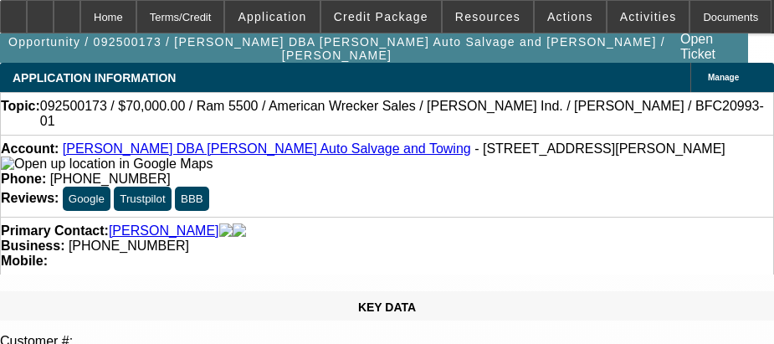
select select "0"
select select "2"
select select "0"
select select "2"
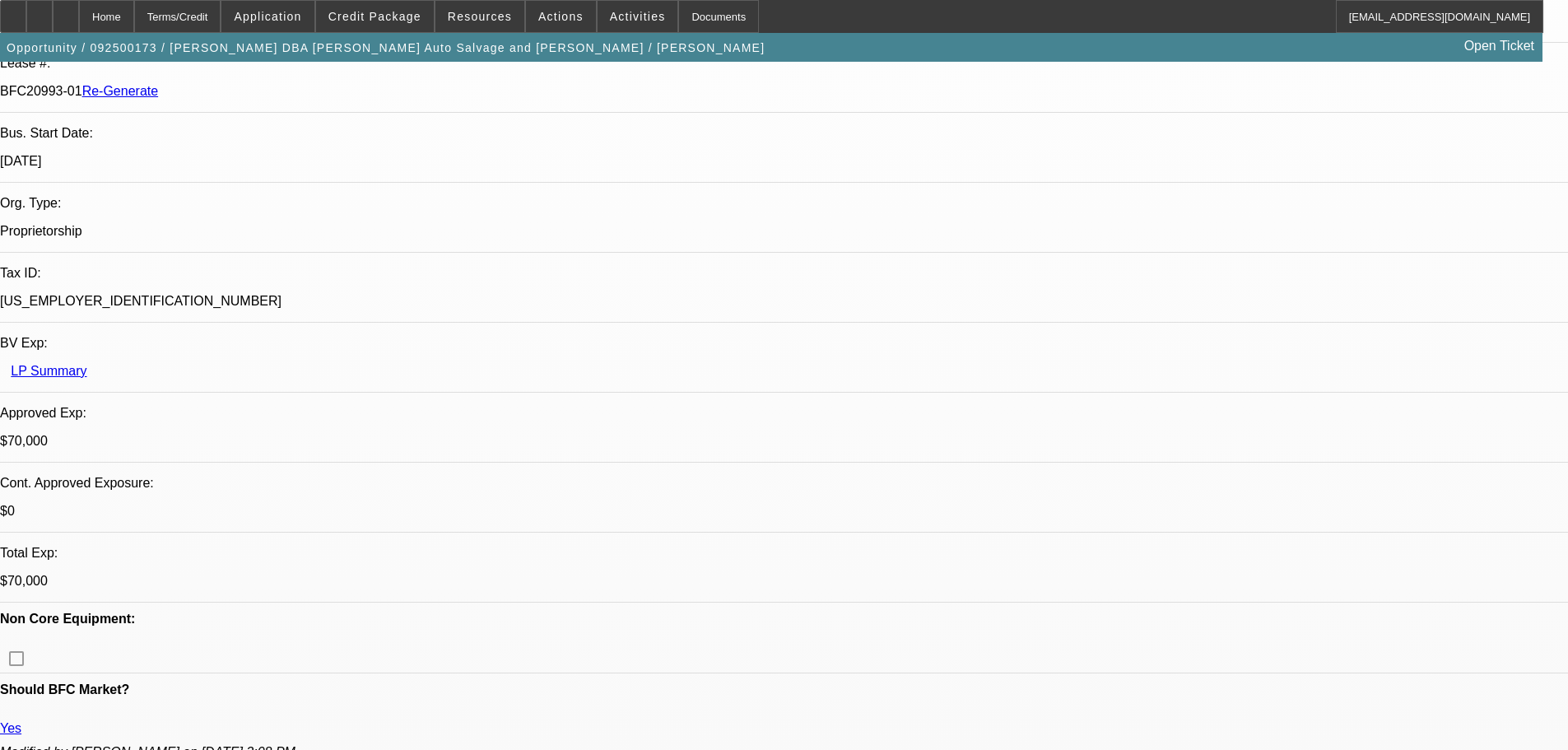
scroll to position [1235, 0]
click at [377, 19] on span "Credit Package" at bounding box center [375, 16] width 93 height 13
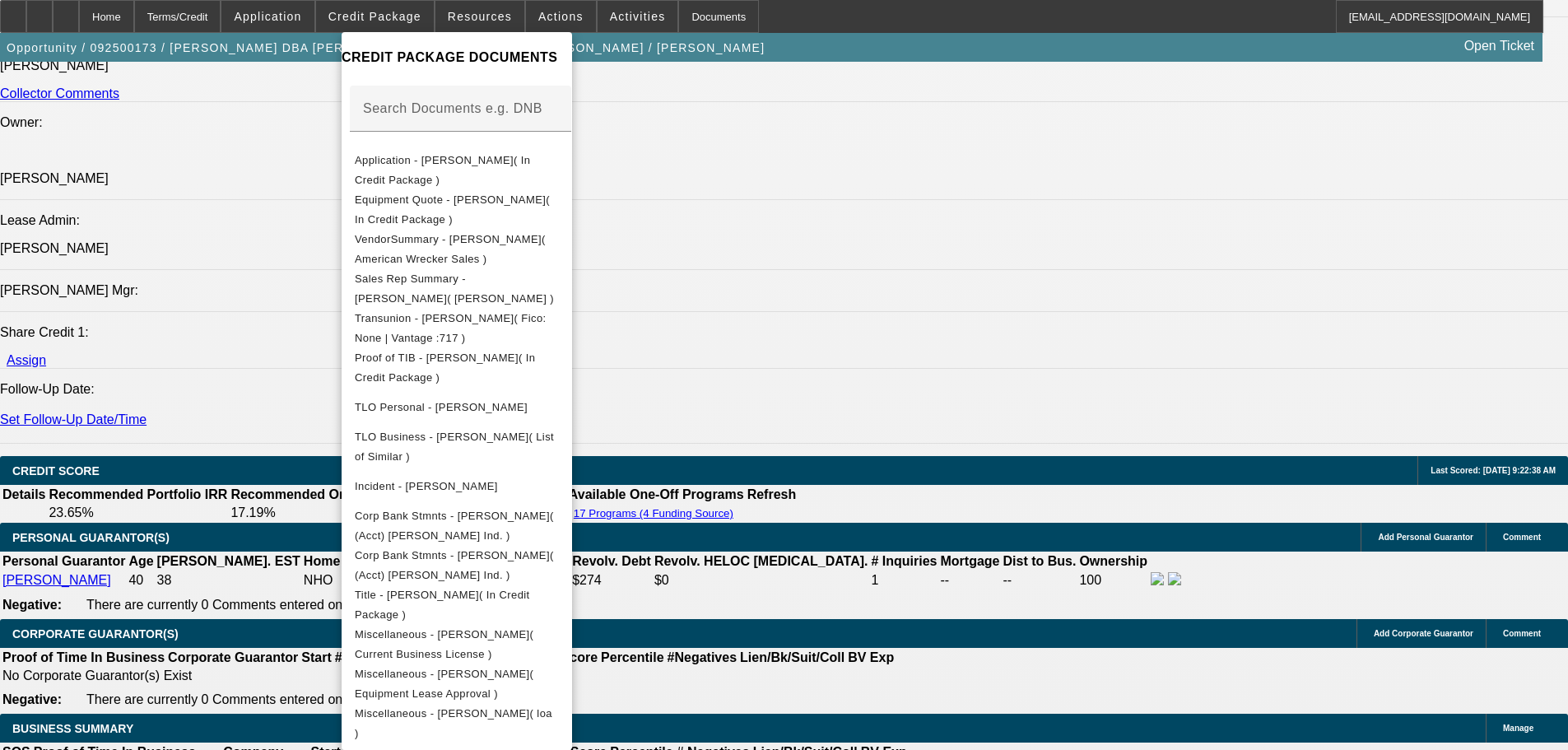
scroll to position [2386, 0]
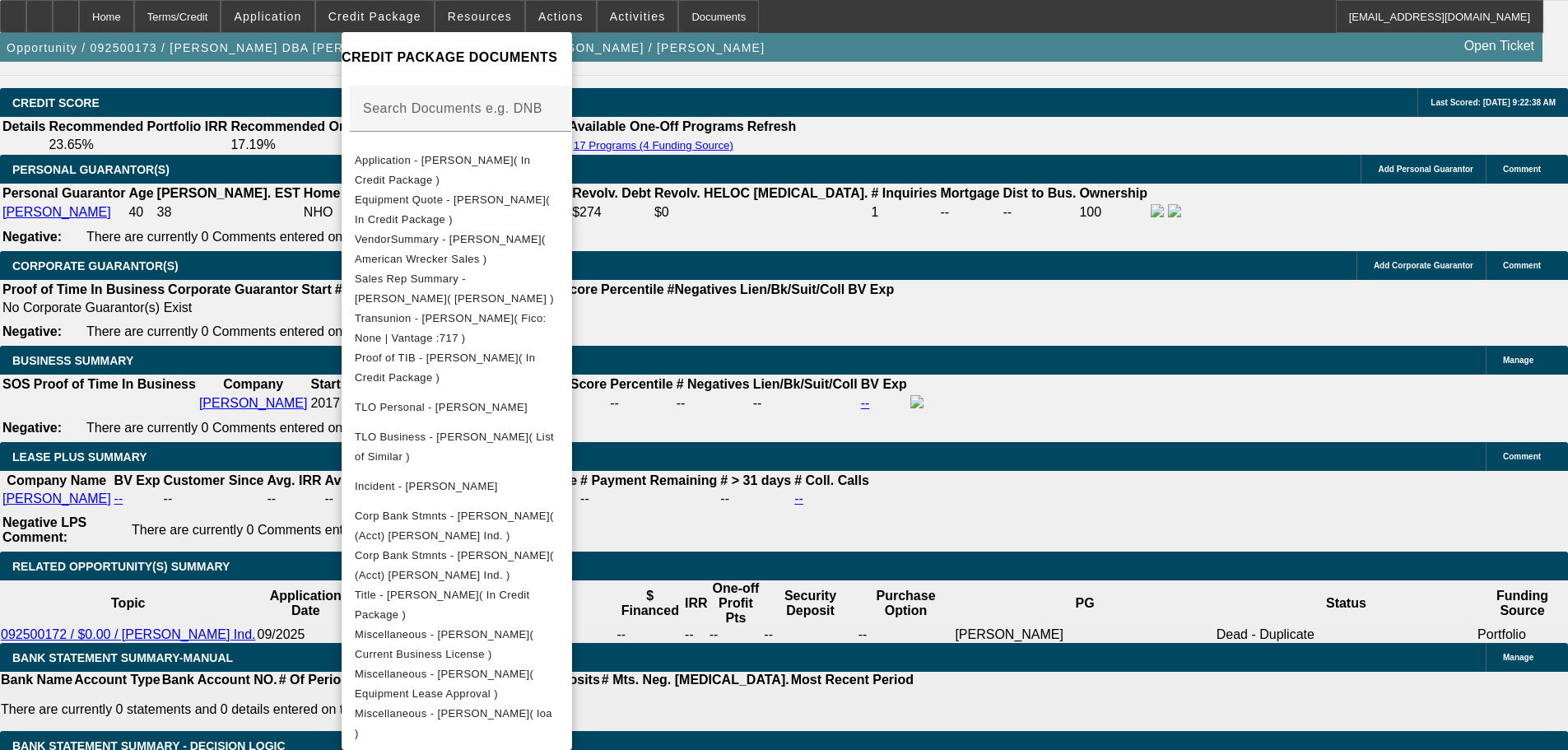
click at [924, 322] on div at bounding box center [784, 375] width 1568 height 750
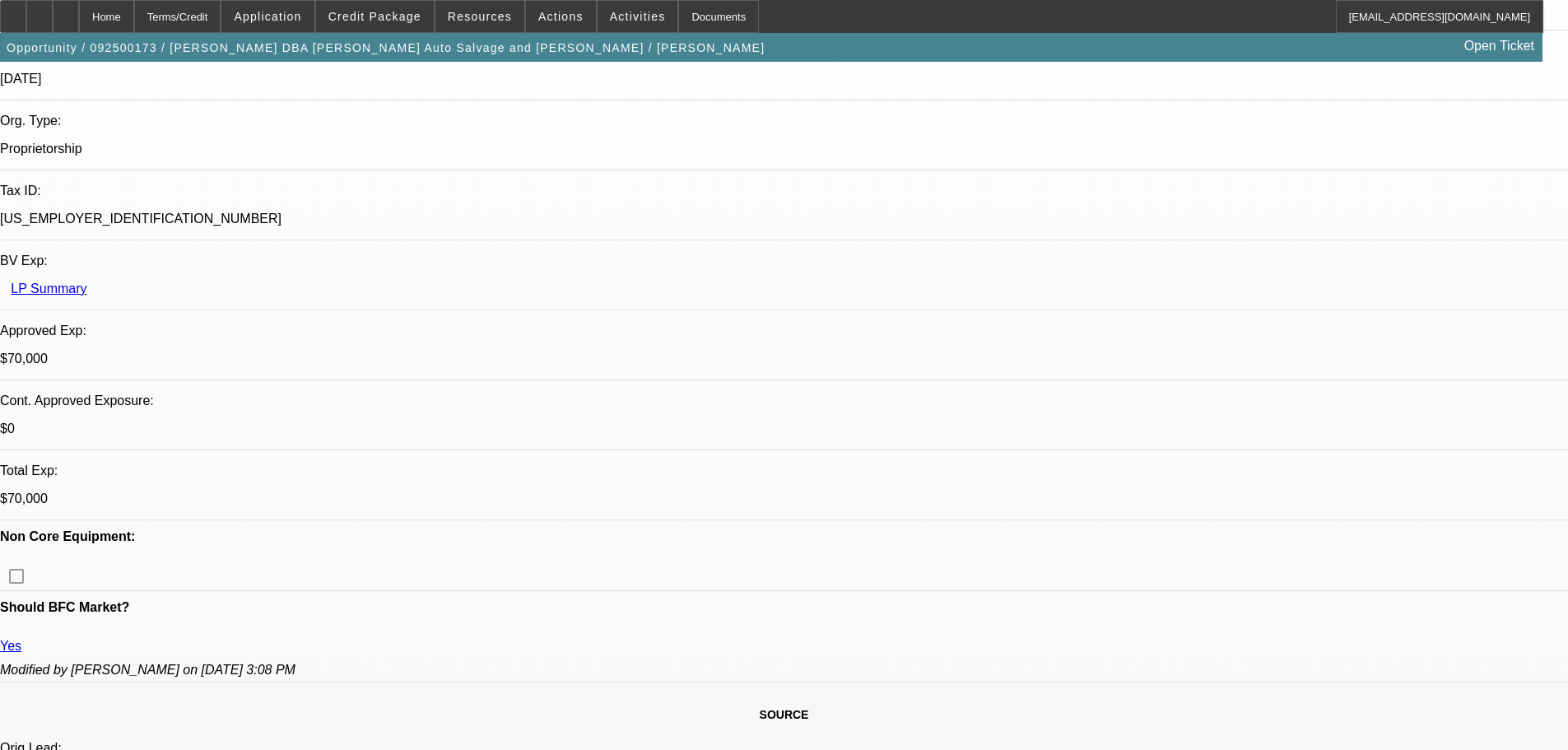
scroll to position [0, 0]
click at [416, 15] on span "Credit Package" at bounding box center [375, 16] width 93 height 13
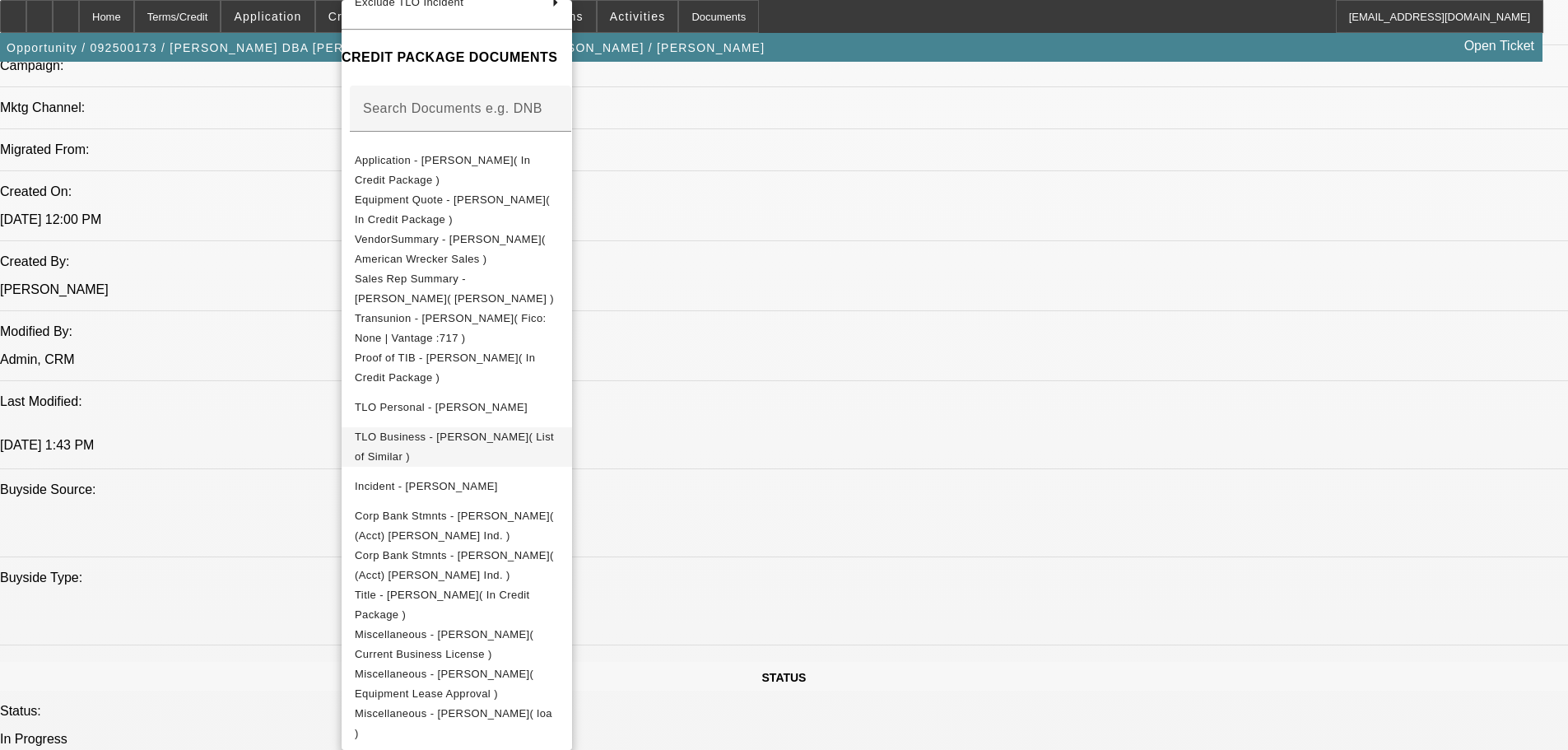
scroll to position [1235, 0]
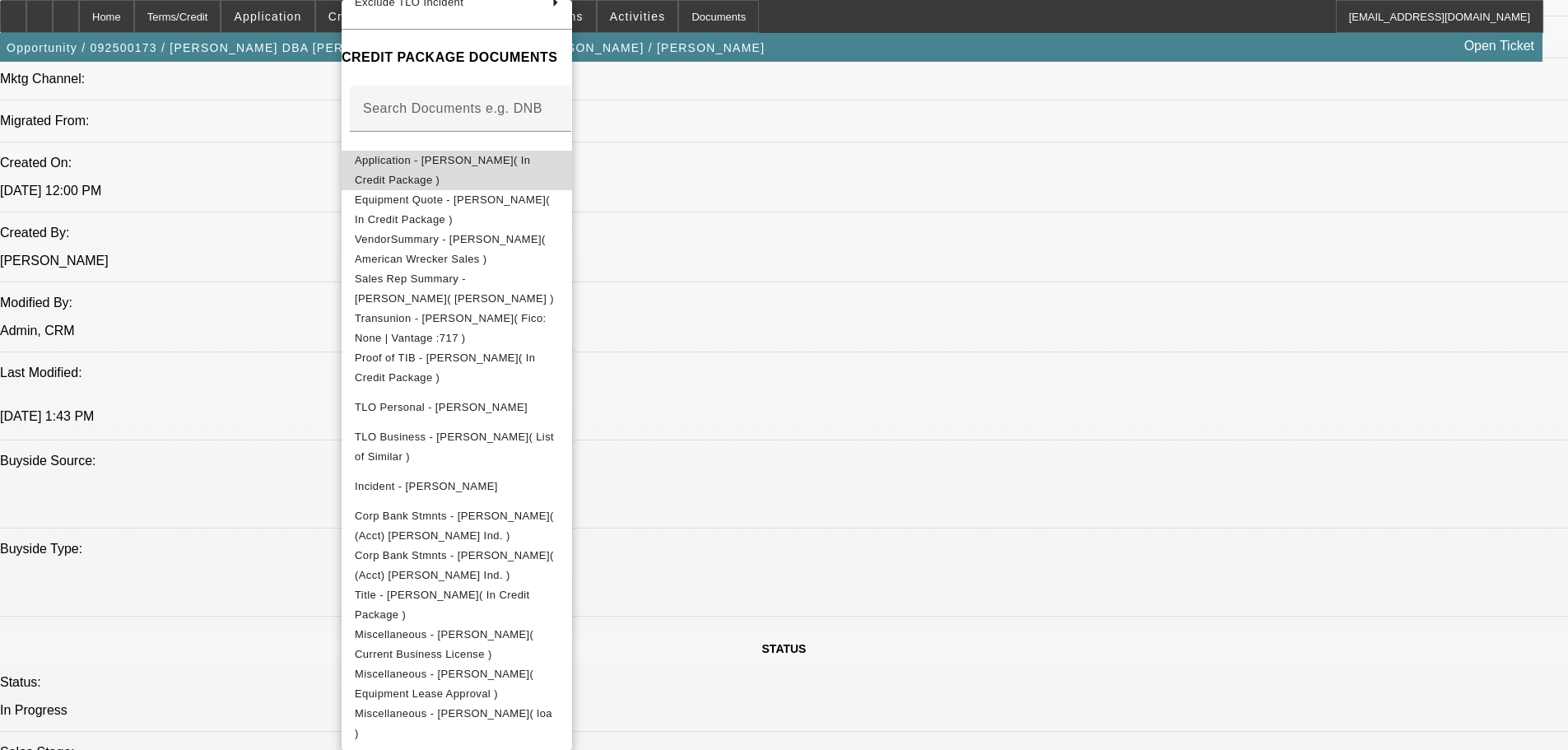
click at [497, 168] on button "Application - Kenneth Hildebrand( In Credit Package )" at bounding box center [456, 170] width 230 height 39
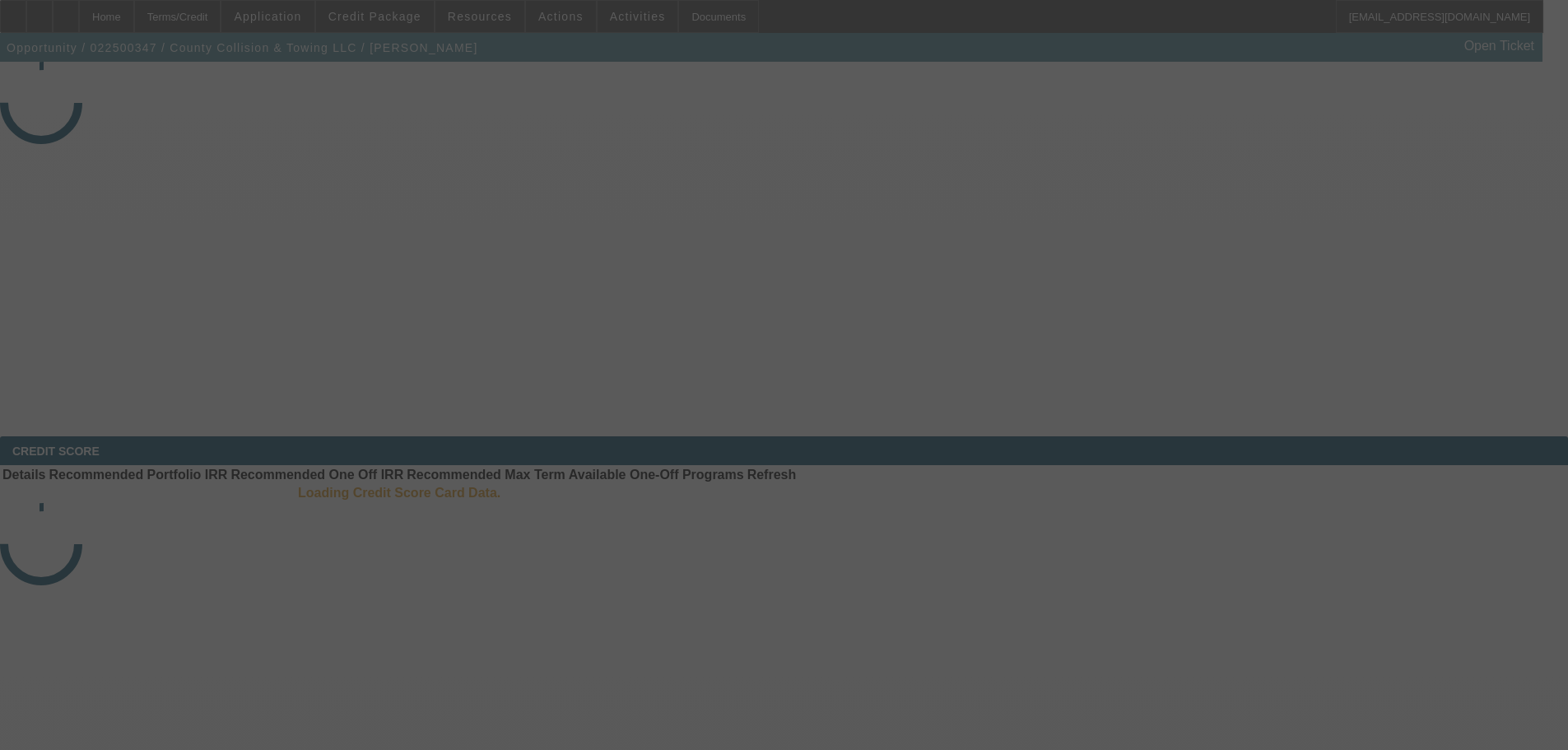
select select "4"
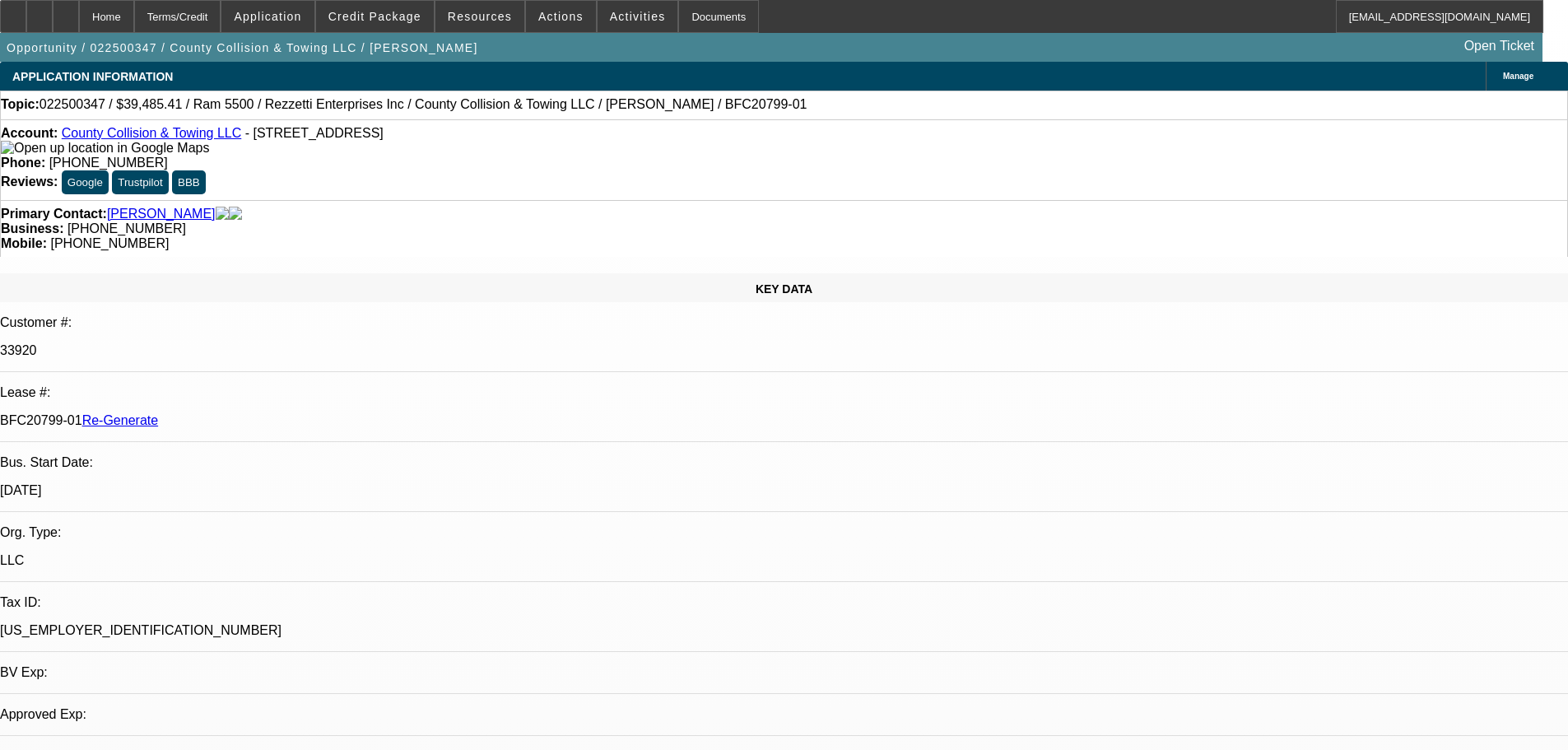
select select "0"
select select "0.1"
select select "4"
